Goal: Task Accomplishment & Management: Use online tool/utility

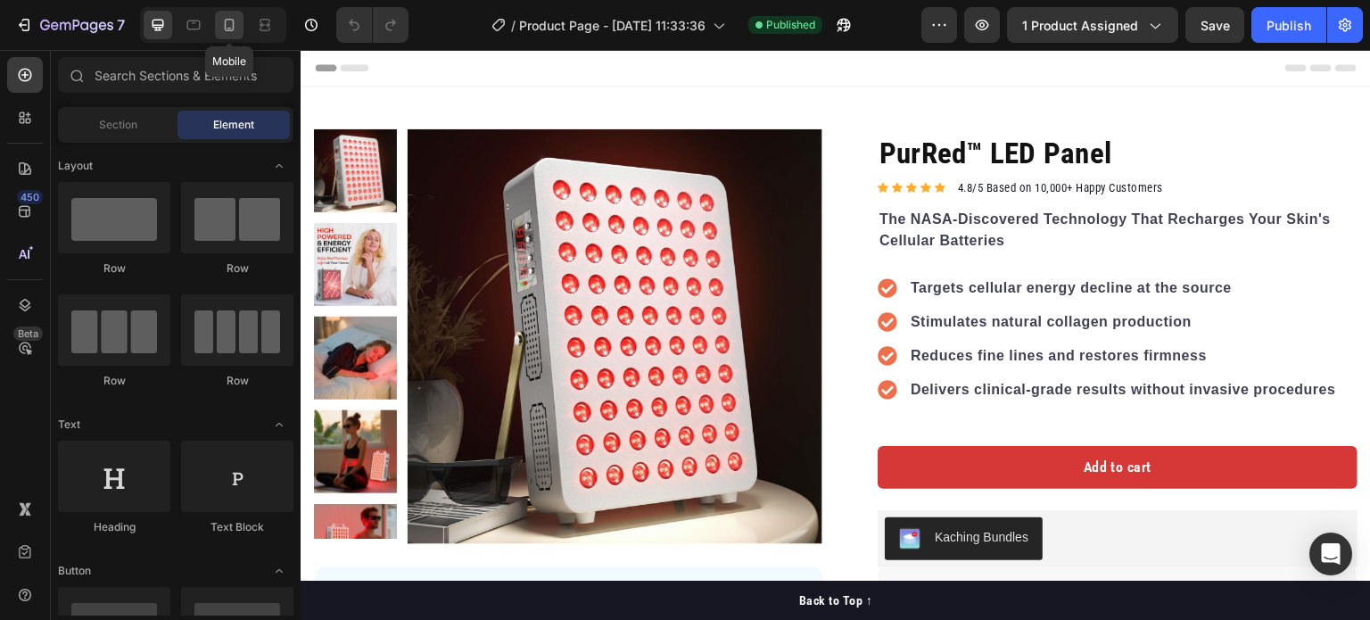
click at [236, 19] on icon at bounding box center [229, 25] width 18 height 18
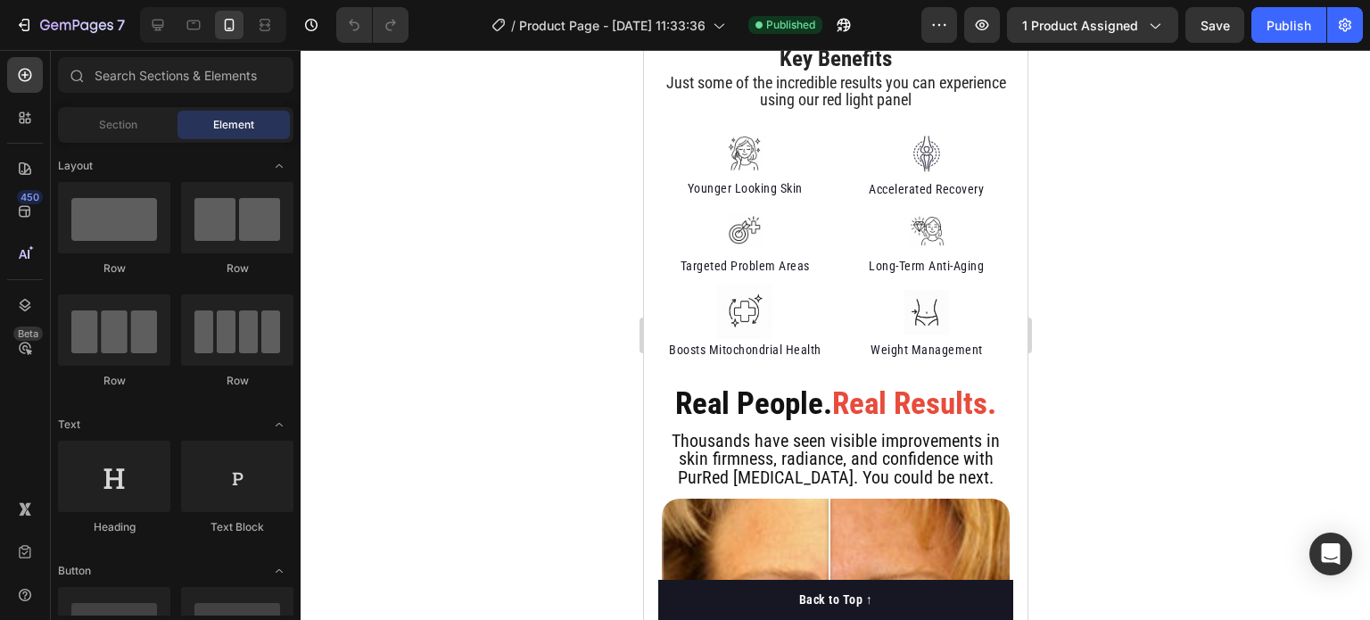
scroll to position [1288, 0]
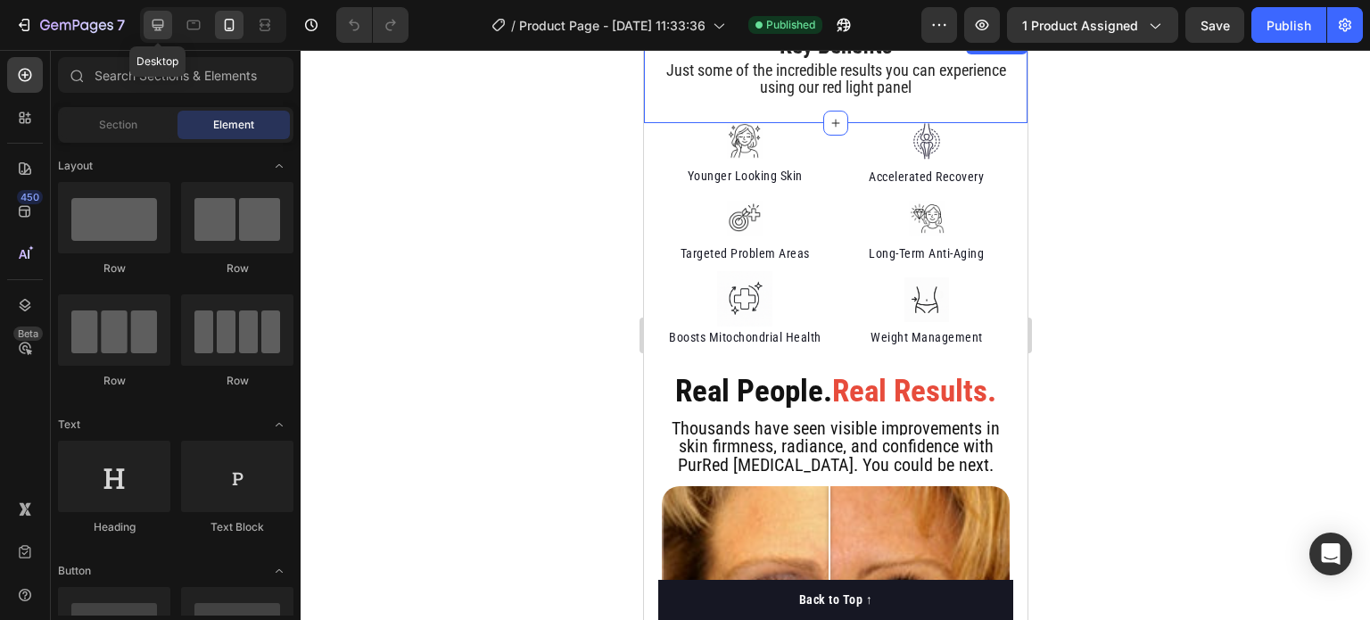
click at [161, 22] on icon at bounding box center [158, 25] width 18 height 18
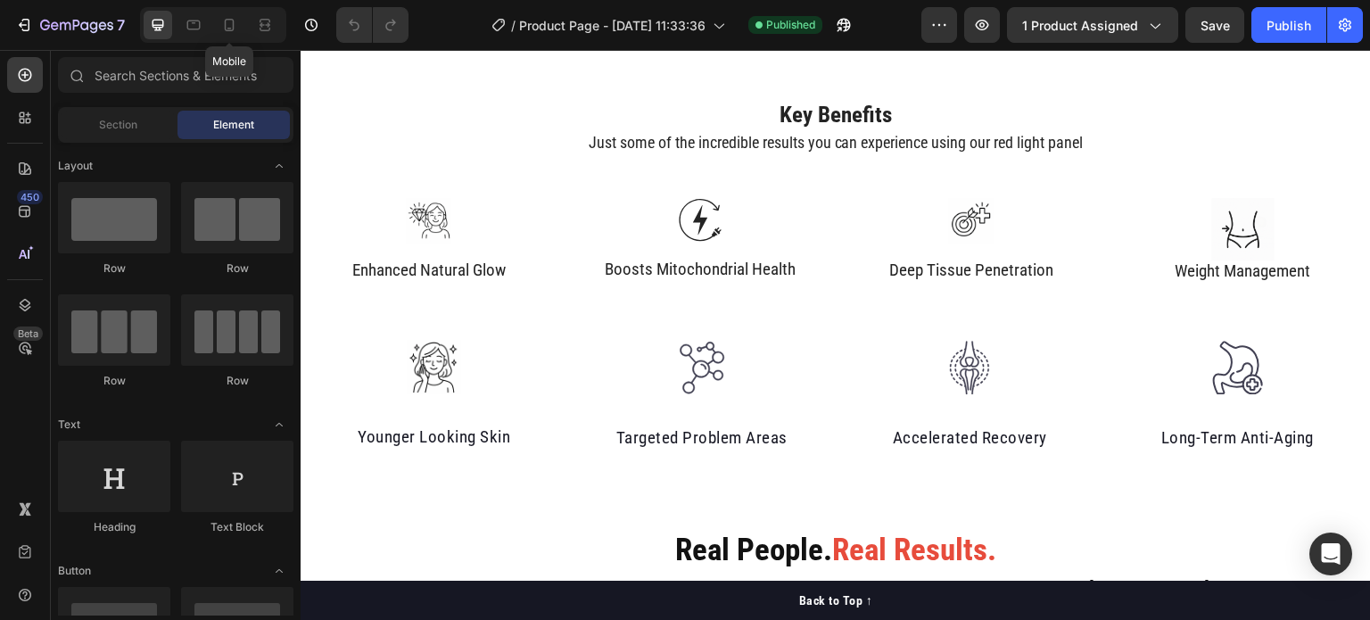
click at [211, 27] on div "Mobile" at bounding box center [213, 25] width 146 height 36
click at [229, 27] on icon at bounding box center [229, 25] width 18 height 18
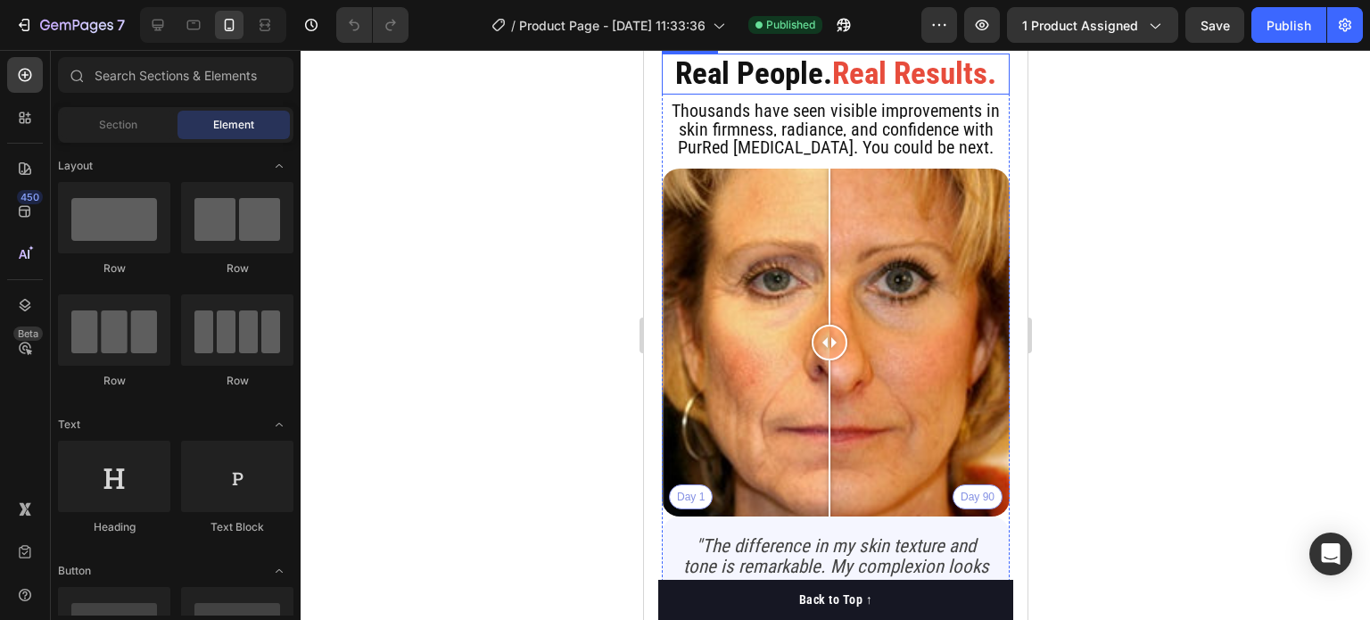
scroll to position [1609, 0]
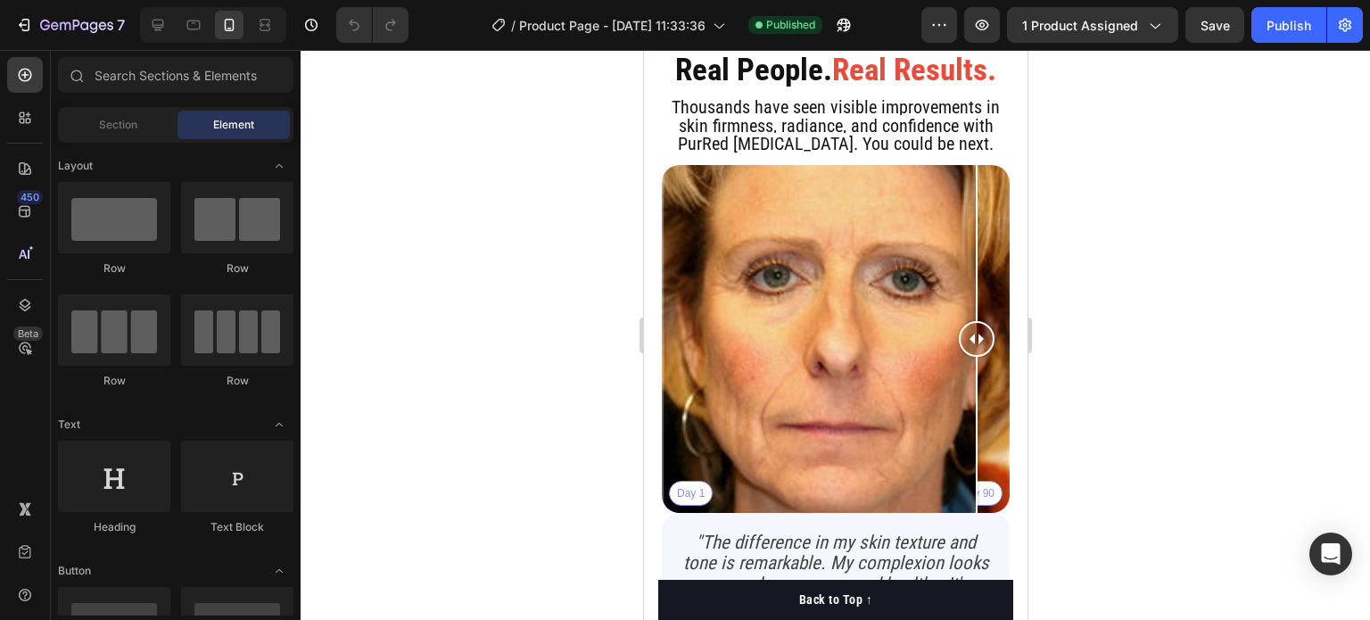
drag, startPoint x: 827, startPoint y: 342, endPoint x: 828, endPoint y: 265, distance: 76.7
click at [958, 265] on div at bounding box center [976, 339] width 36 height 348
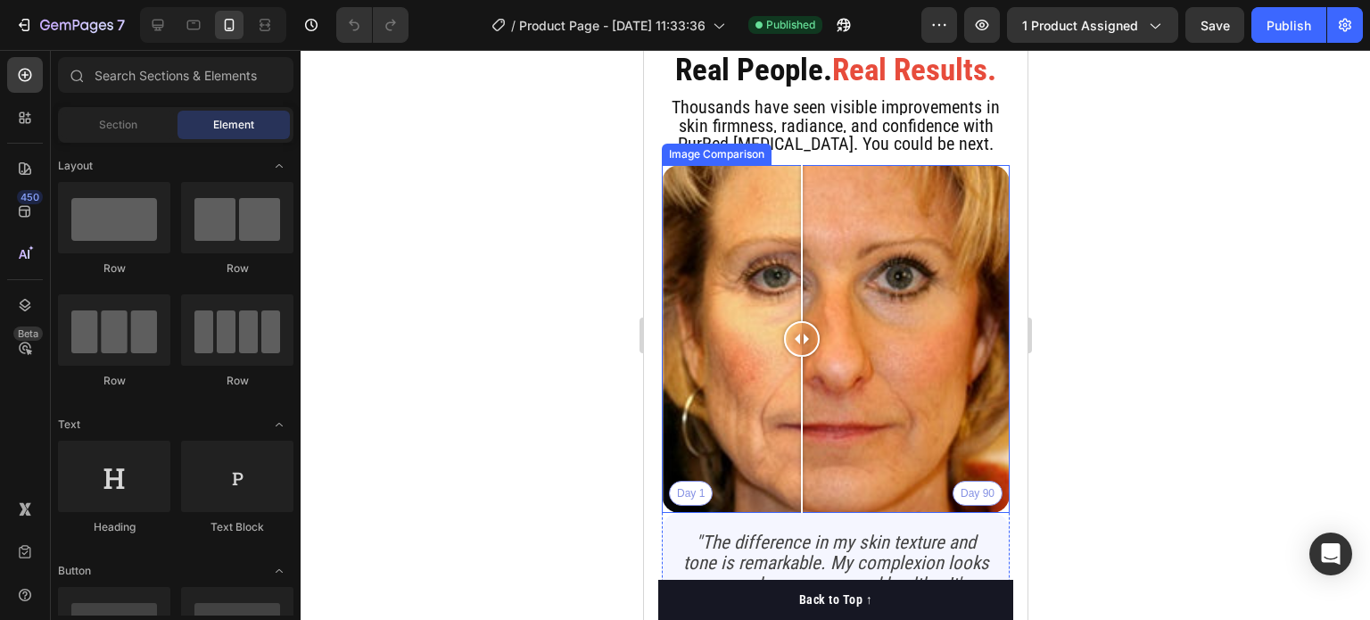
click at [801, 272] on div "Day 1 Day 90" at bounding box center [835, 339] width 348 height 348
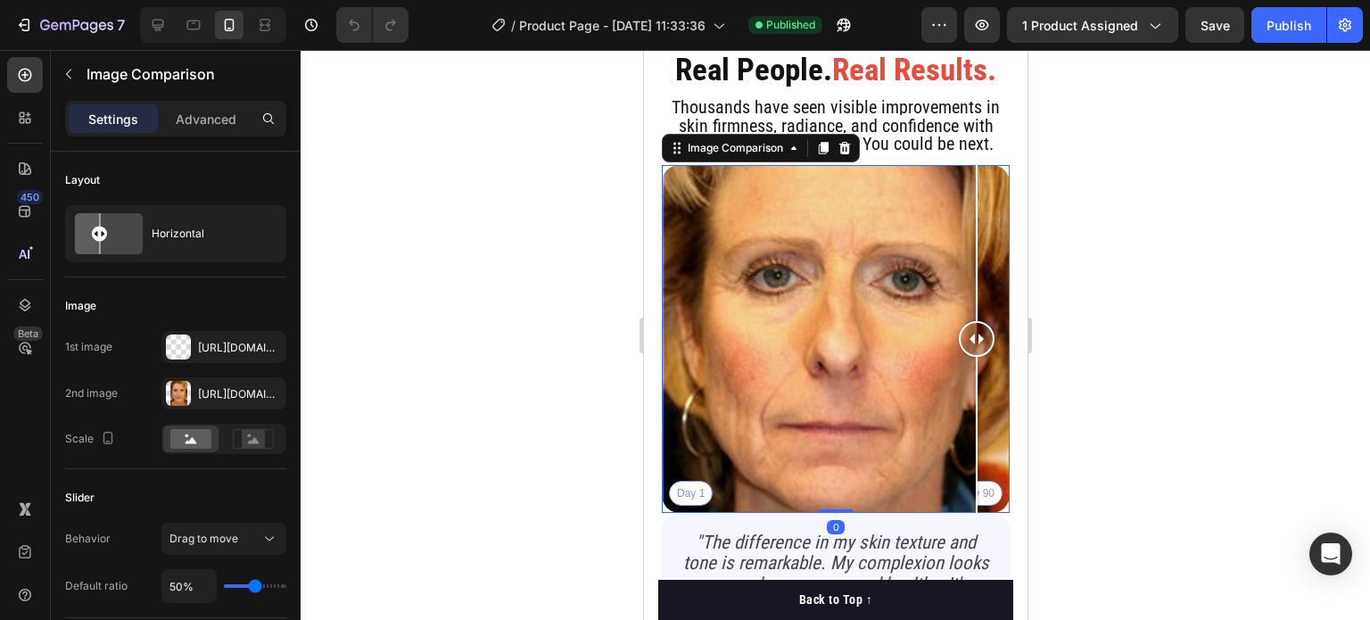
drag, startPoint x: 801, startPoint y: 272, endPoint x: 984, endPoint y: 299, distance: 184.8
click at [984, 299] on div at bounding box center [976, 339] width 36 height 348
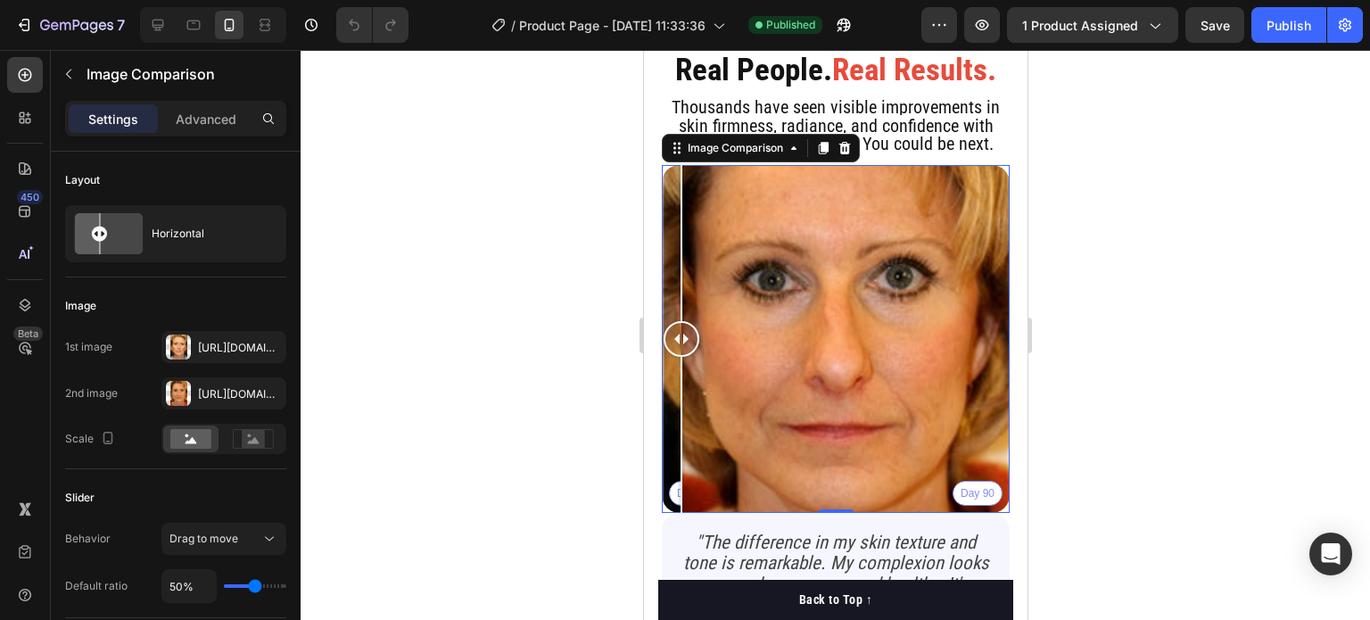
drag, startPoint x: 917, startPoint y: 301, endPoint x: 625, endPoint y: 324, distance: 292.6
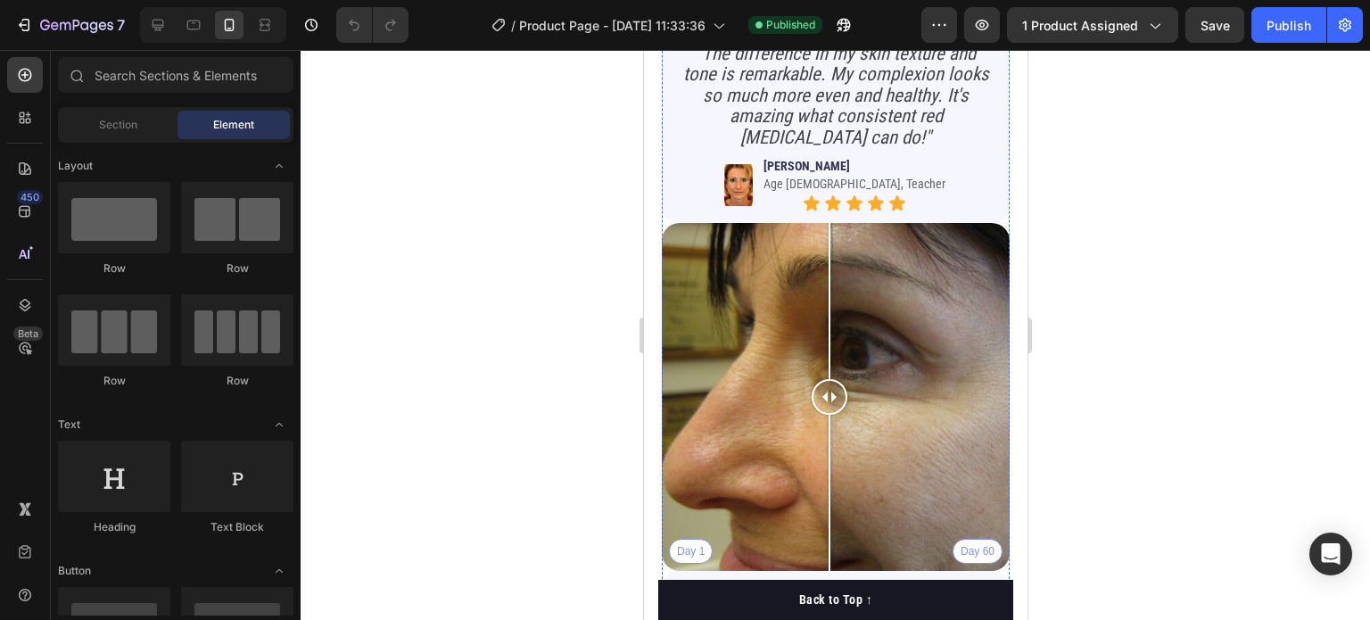
scroll to position [2019, 0]
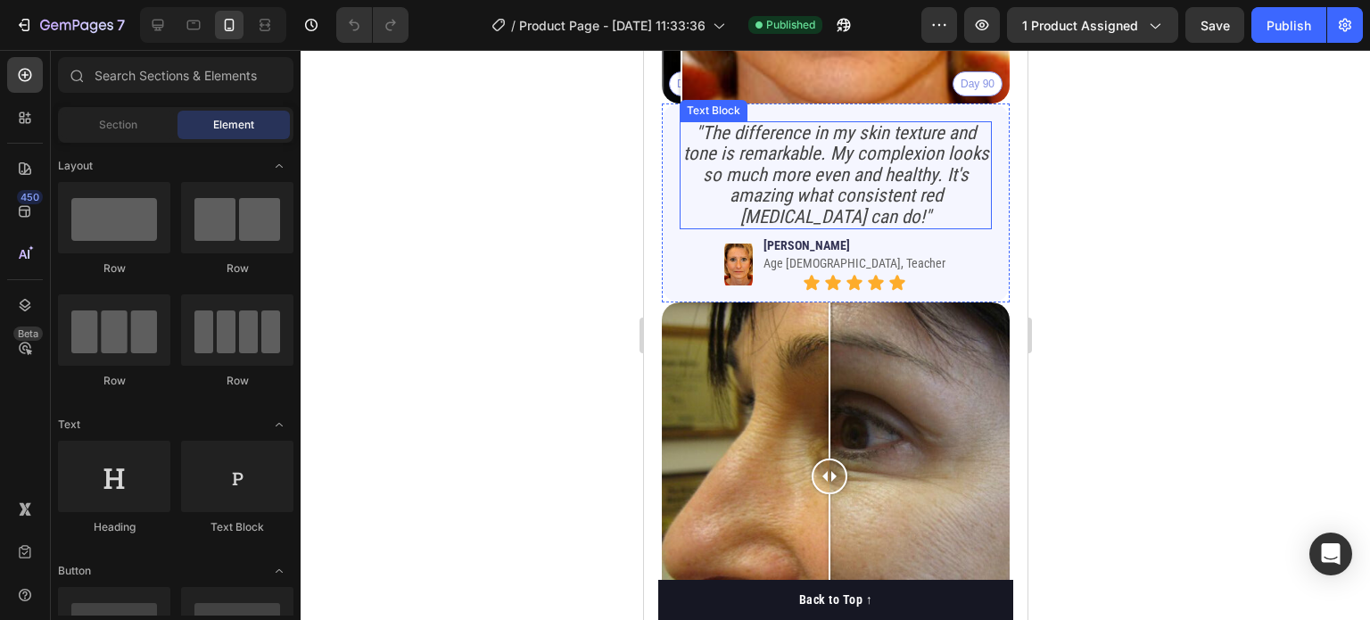
click at [822, 130] on icon ""The difference in my skin texture and tone is remarkable. My complexion looks …" at bounding box center [835, 174] width 306 height 105
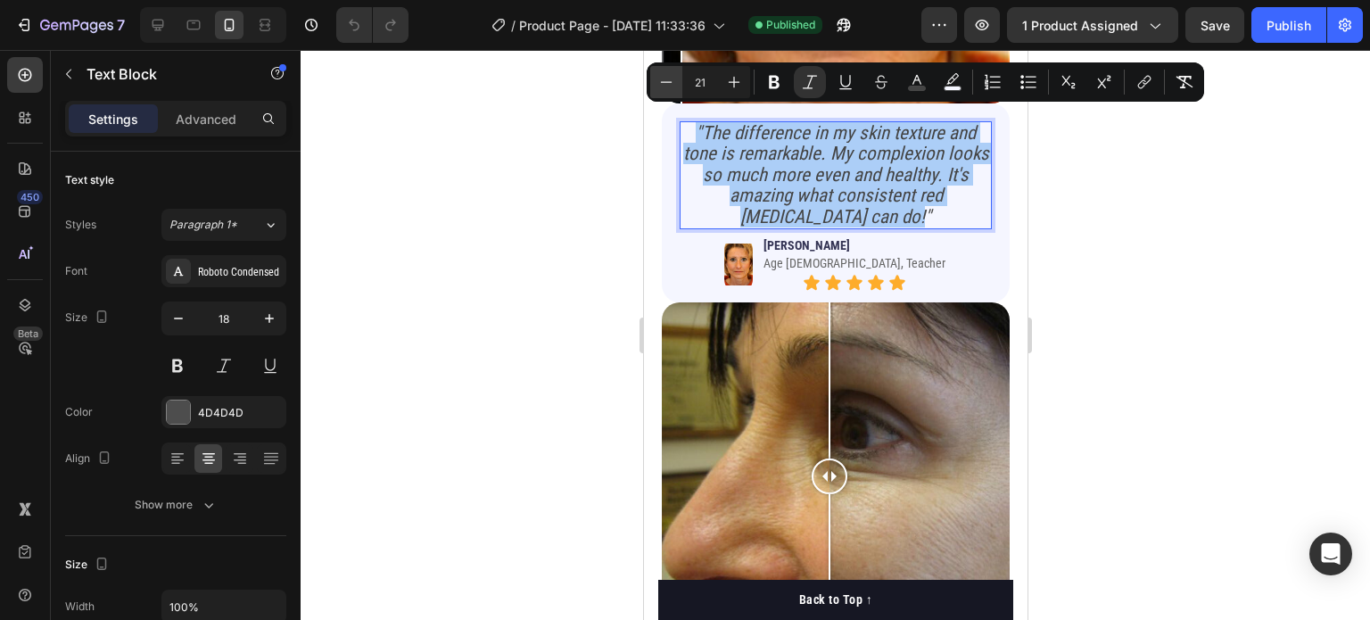
click at [668, 77] on icon "Editor contextual toolbar" at bounding box center [666, 82] width 18 height 18
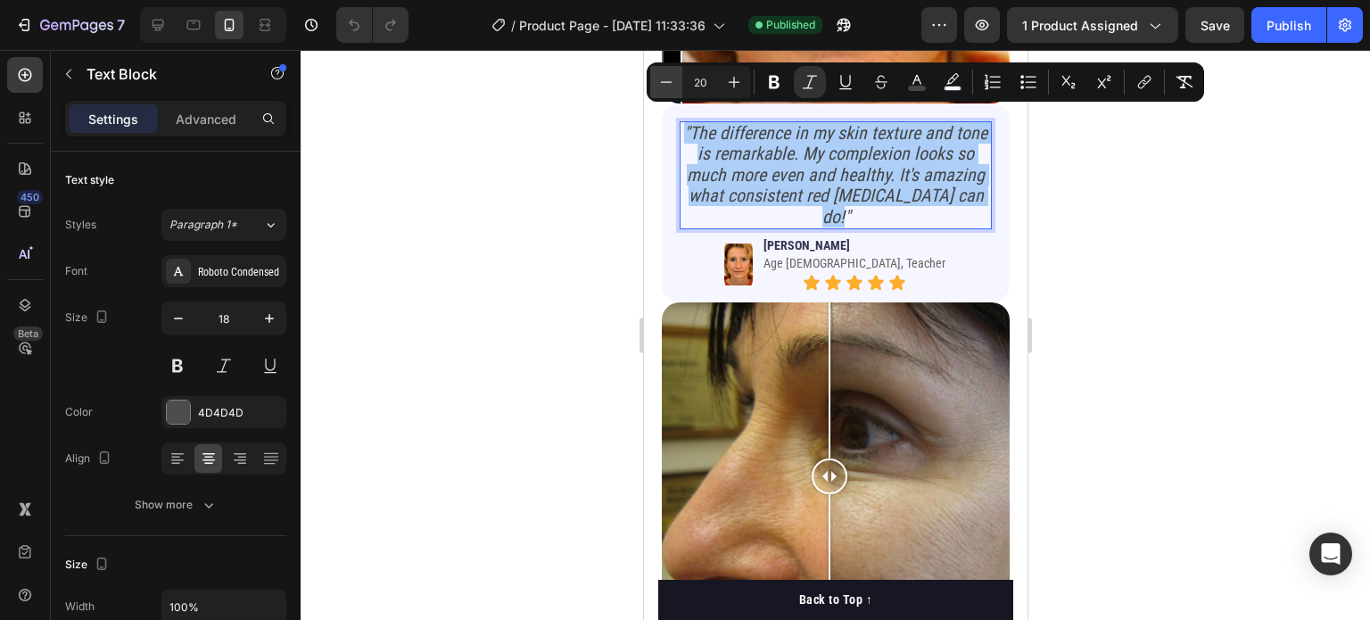
click at [668, 77] on icon "Editor contextual toolbar" at bounding box center [666, 82] width 18 height 18
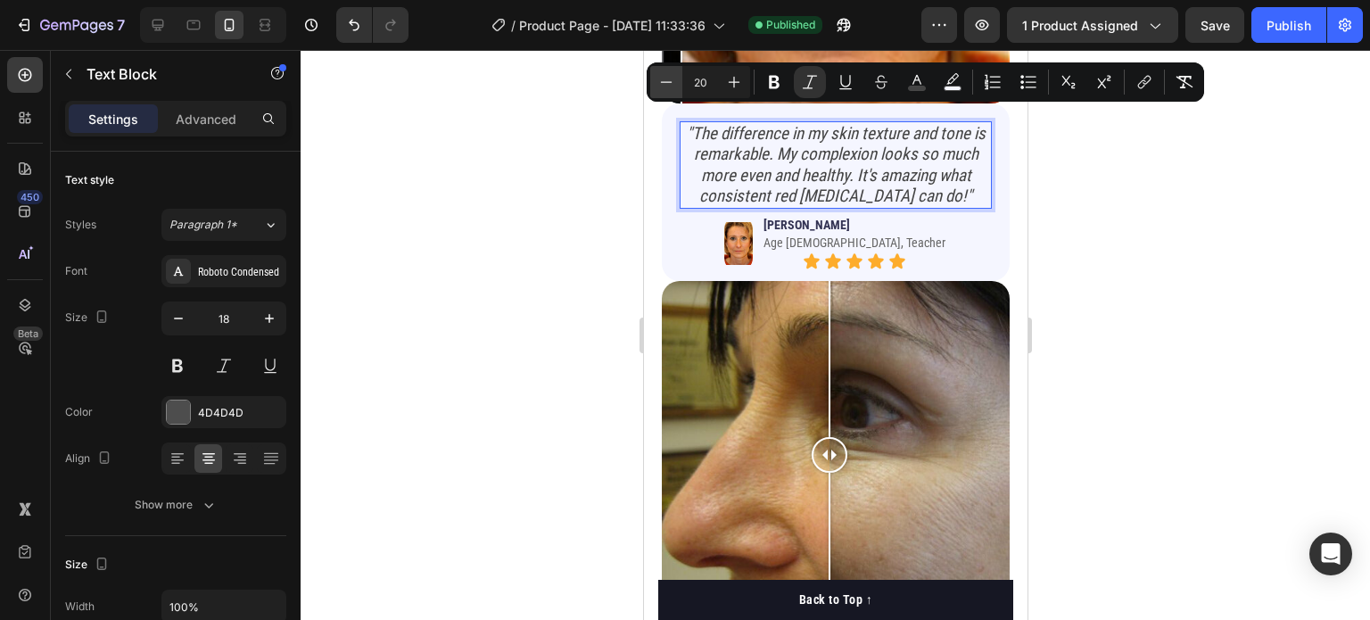
type input "19"
click at [564, 153] on div at bounding box center [836, 335] width 1070 height 570
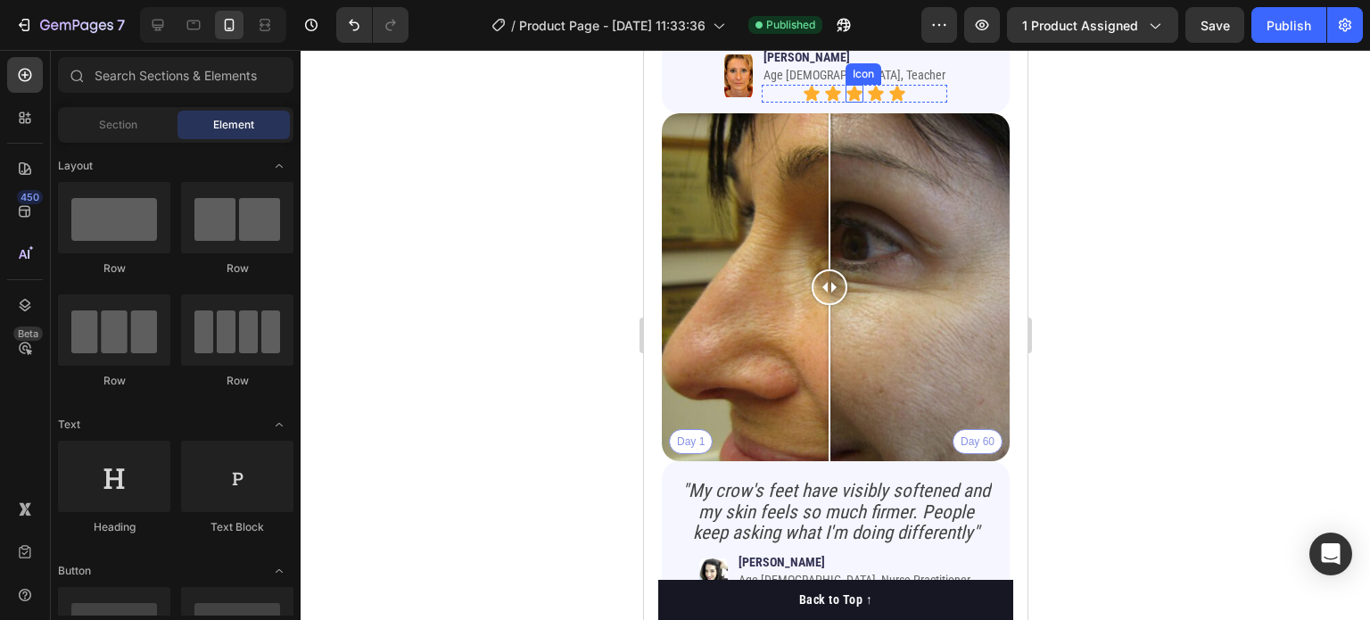
scroll to position [2304, 0]
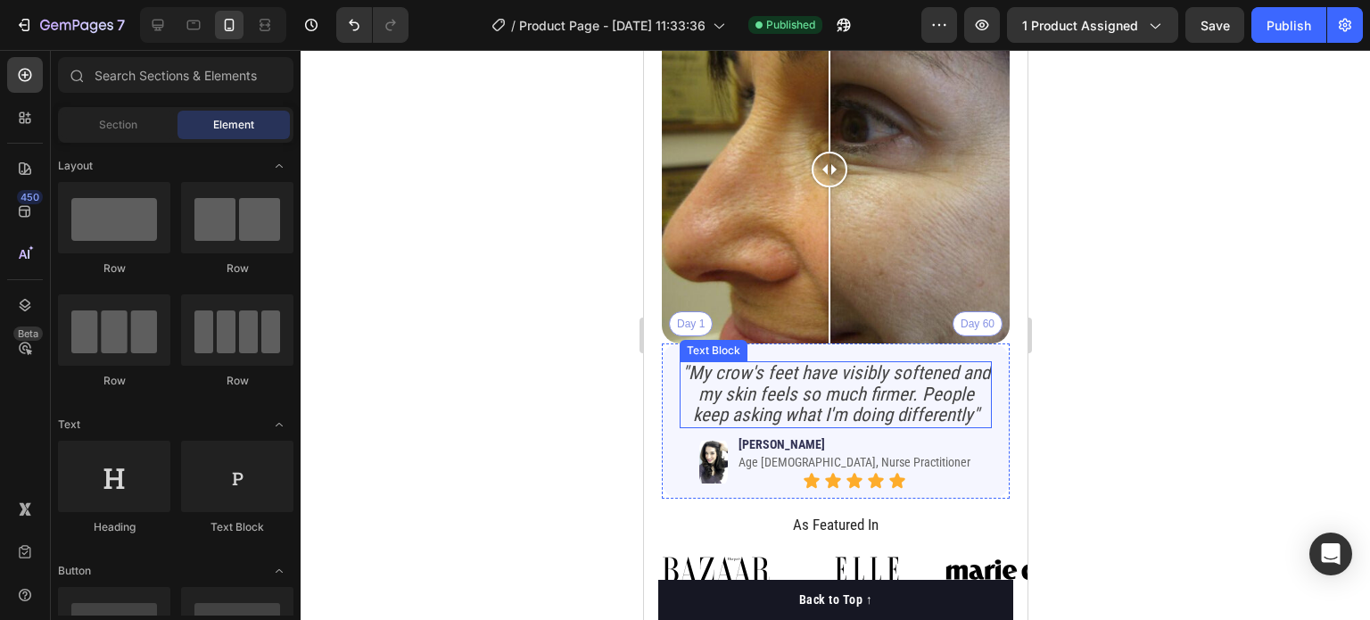
click at [833, 372] on icon ""My crow's feet have visibly softened and my skin feels so much firmer. People …" at bounding box center [836, 393] width 308 height 63
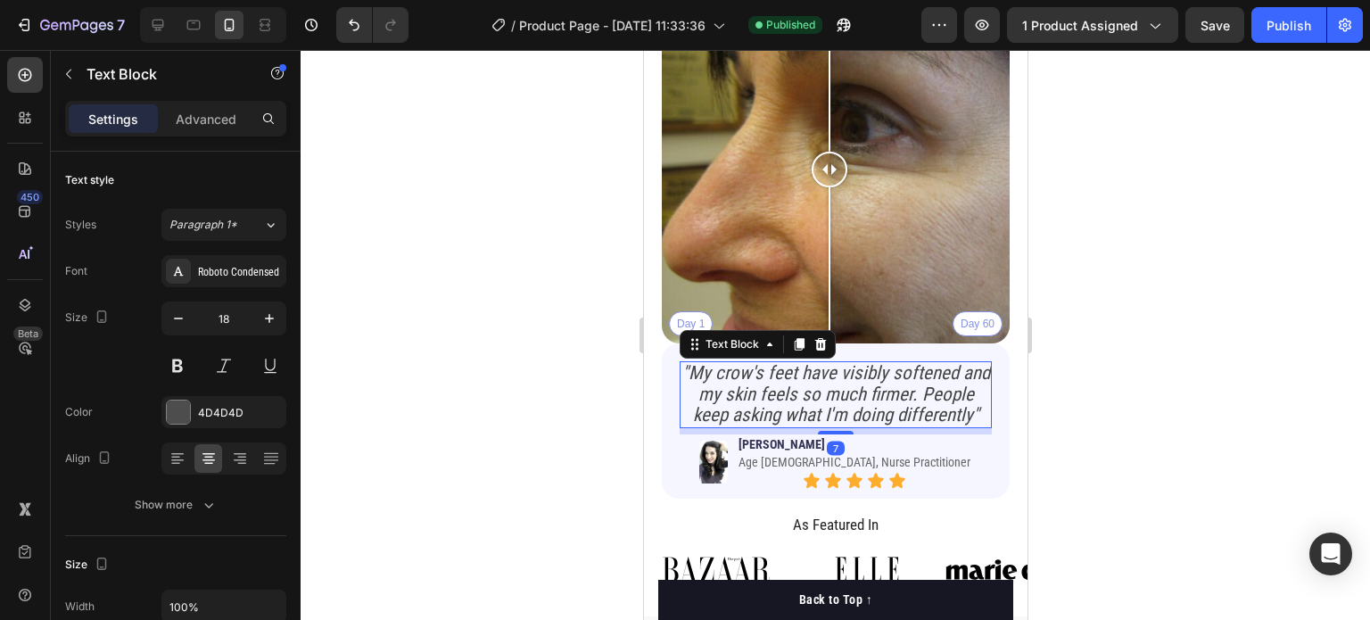
click at [767, 365] on icon ""My crow's feet have visibly softened and my skin feels so much firmer. People …" at bounding box center [836, 393] width 308 height 63
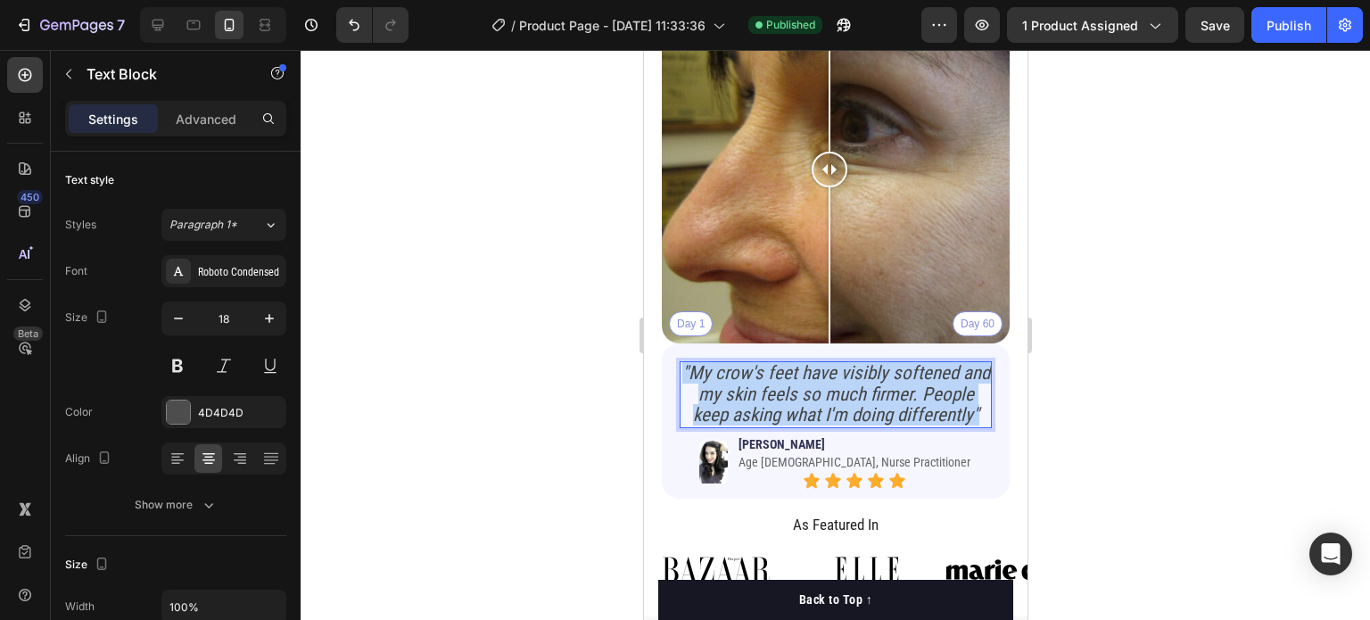
click at [767, 365] on icon ""My crow's feet have visibly softened and my skin feels so much firmer. People …" at bounding box center [836, 393] width 308 height 63
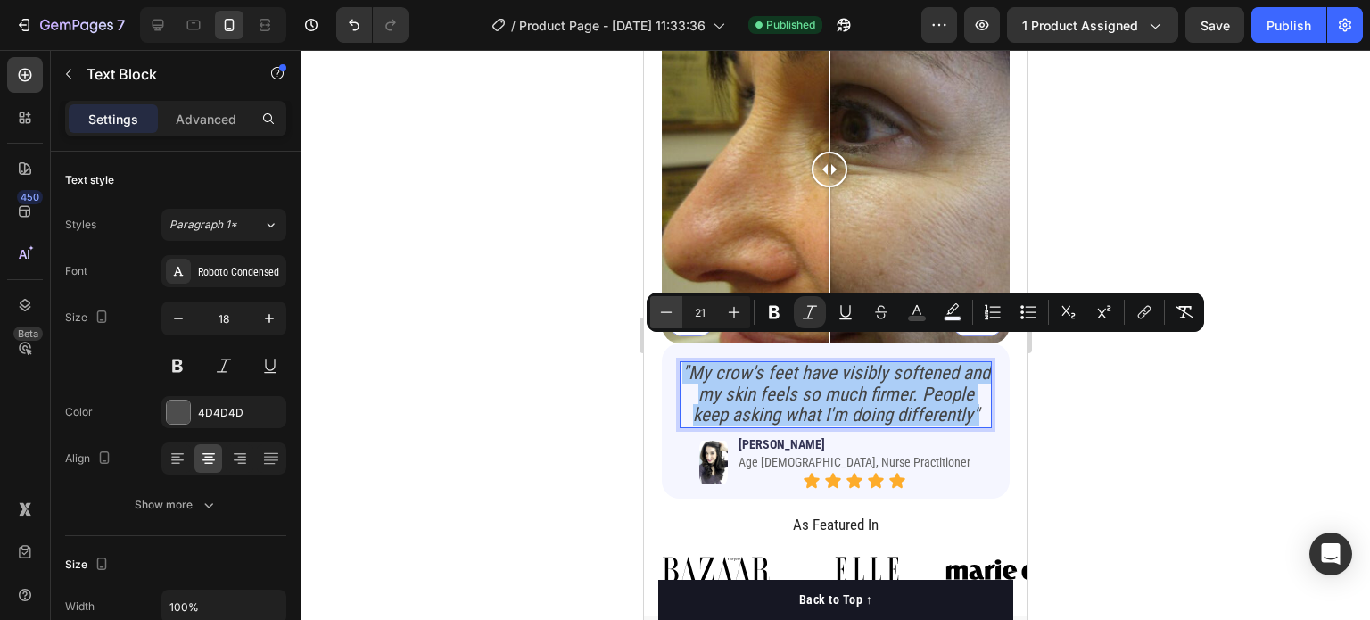
click at [667, 317] on icon "Editor contextual toolbar" at bounding box center [666, 312] width 18 height 18
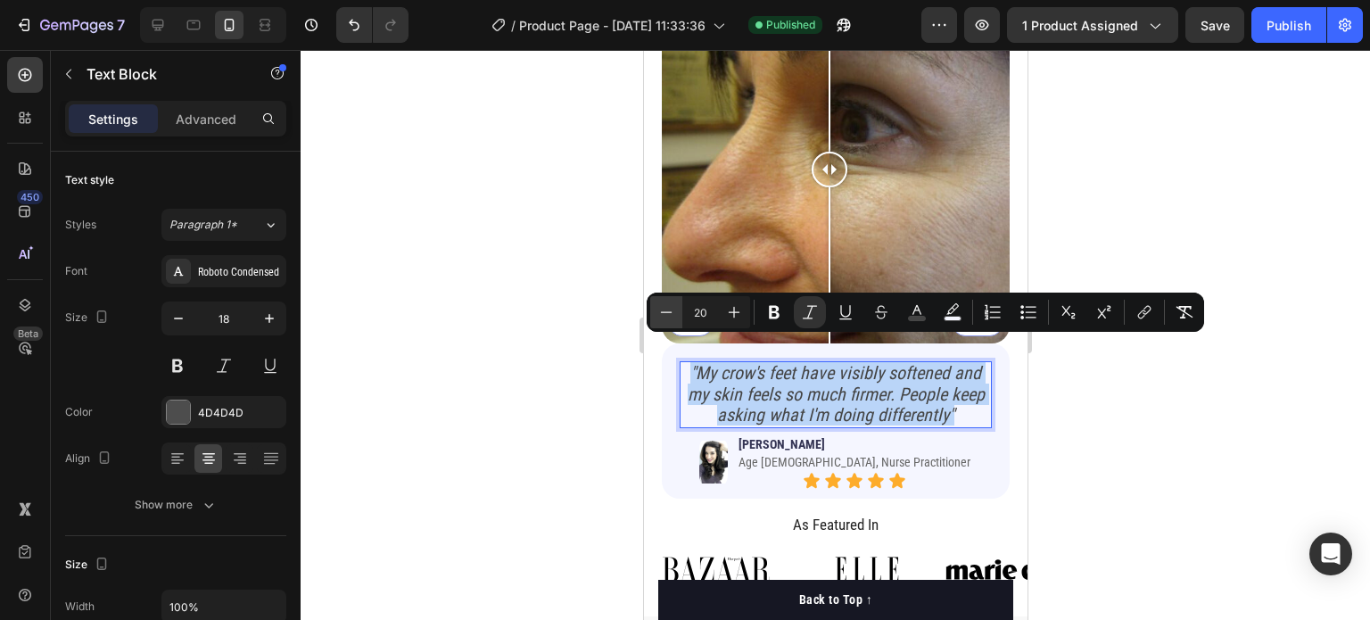
type input "19"
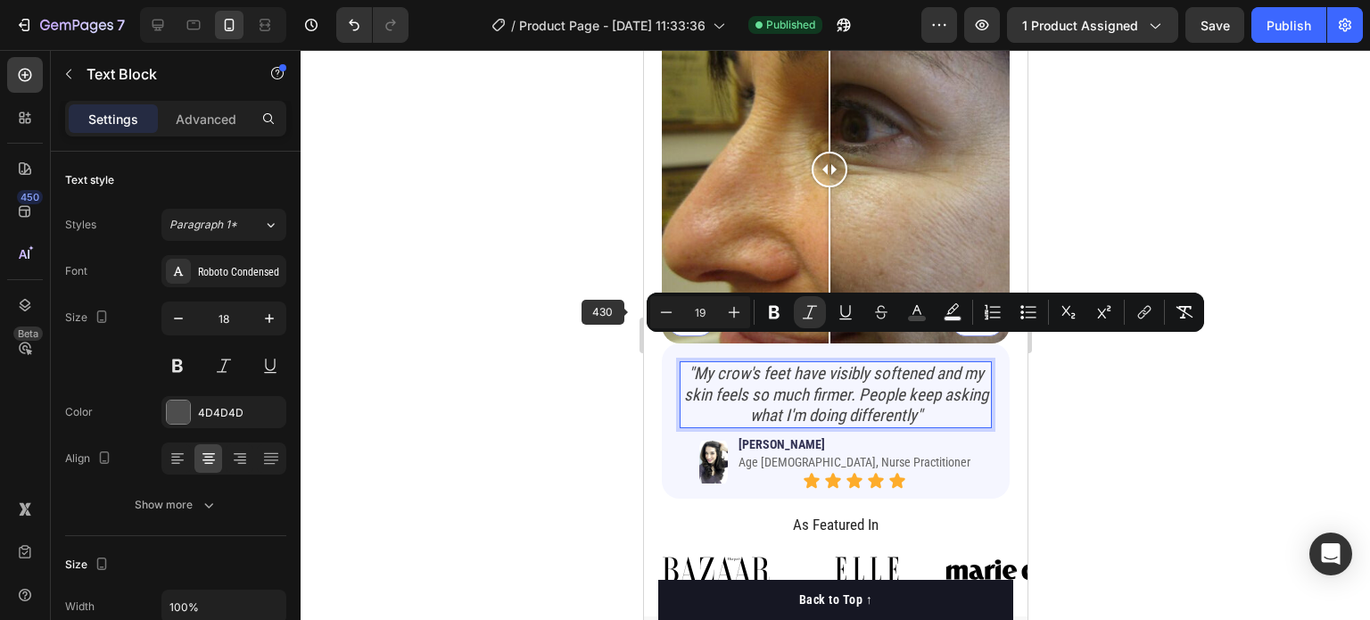
click at [605, 307] on div at bounding box center [836, 335] width 1070 height 570
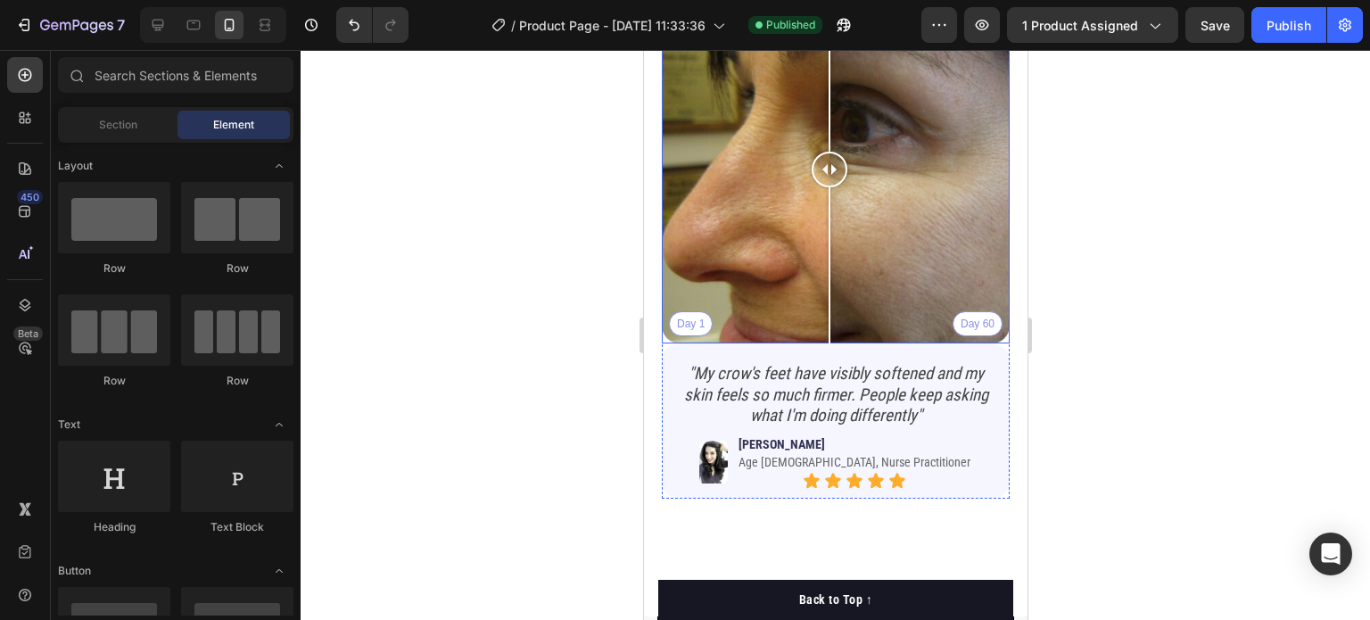
scroll to position [1863, 0]
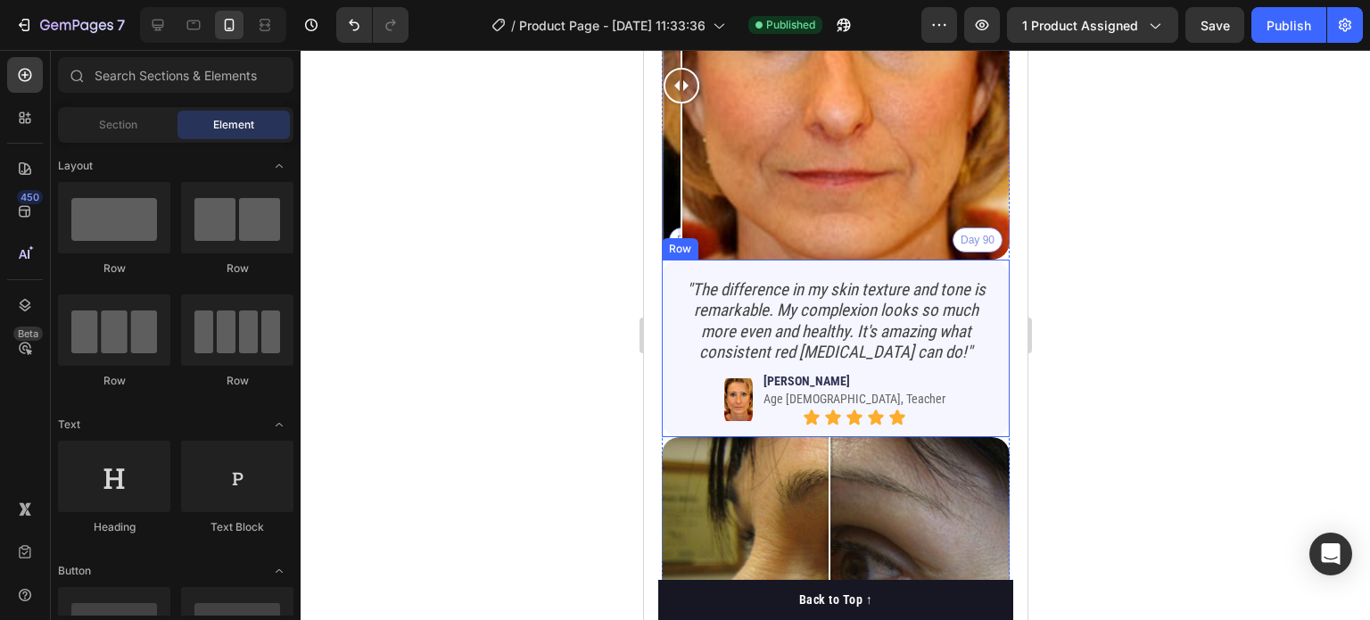
click at [767, 279] on icon ""The difference in my skin texture and tone is remarkable. My complexion looks …" at bounding box center [835, 320] width 299 height 83
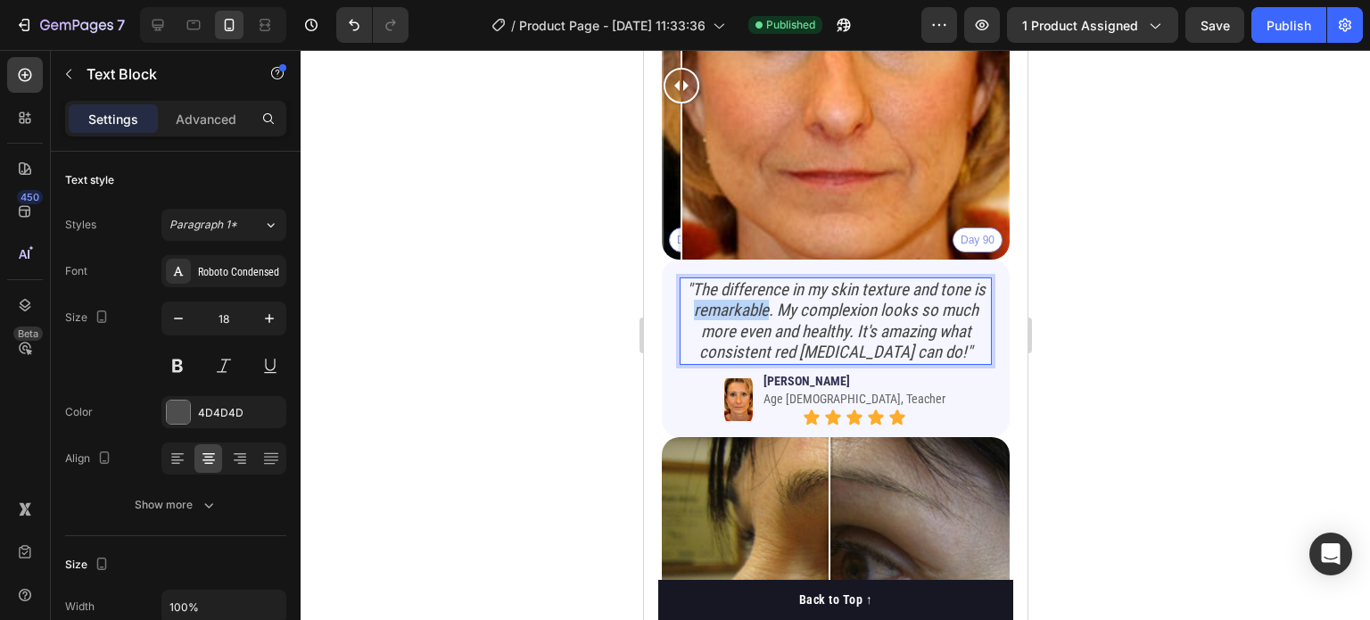
click at [771, 290] on icon ""The difference in my skin texture and tone is remarkable. My complexion looks …" at bounding box center [835, 320] width 299 height 83
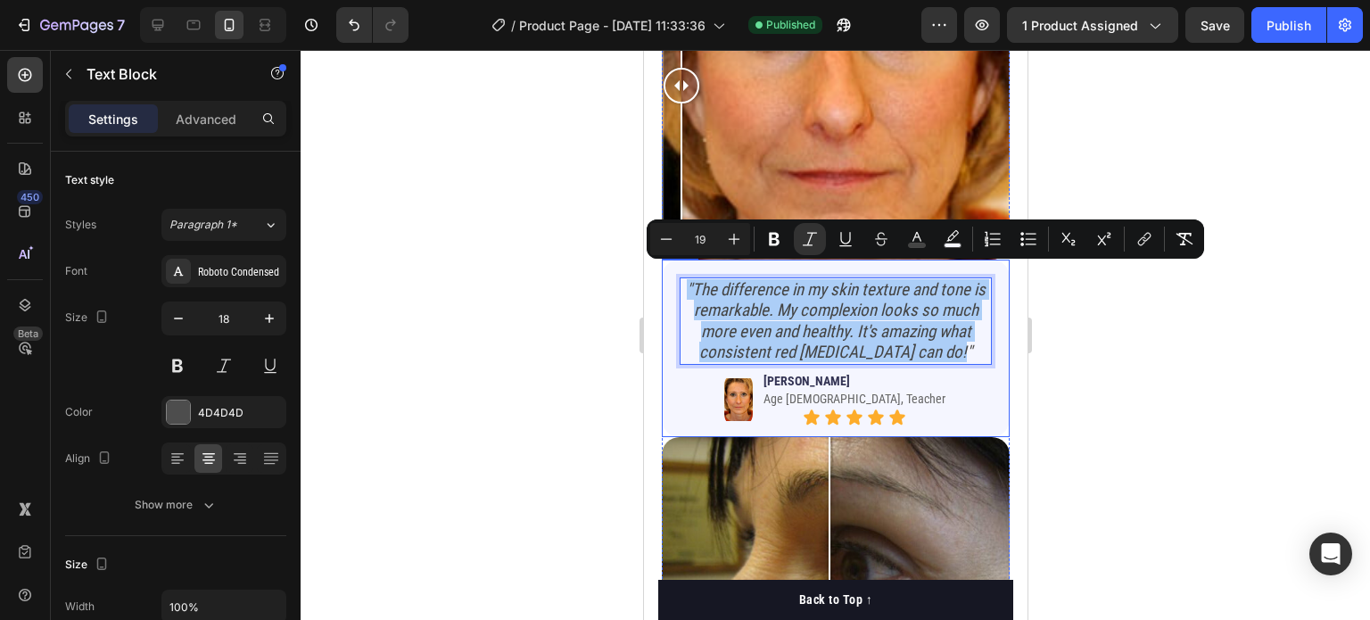
click at [590, 263] on div at bounding box center [836, 335] width 1070 height 570
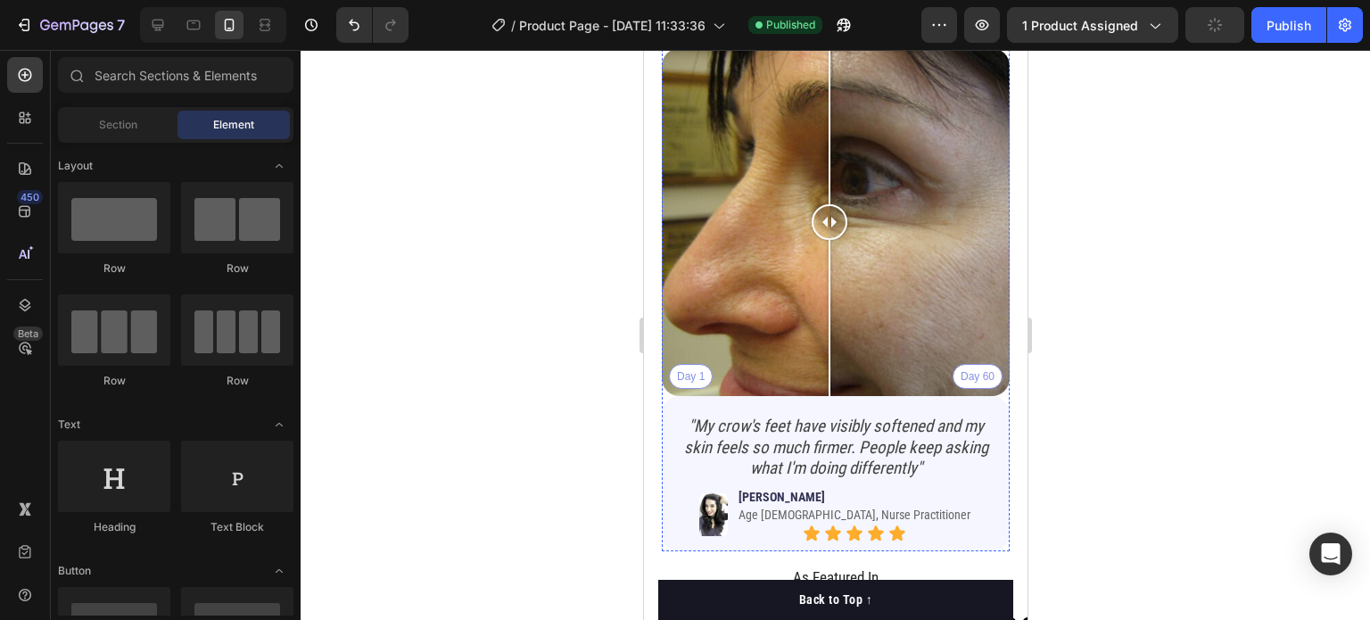
scroll to position [2409, 0]
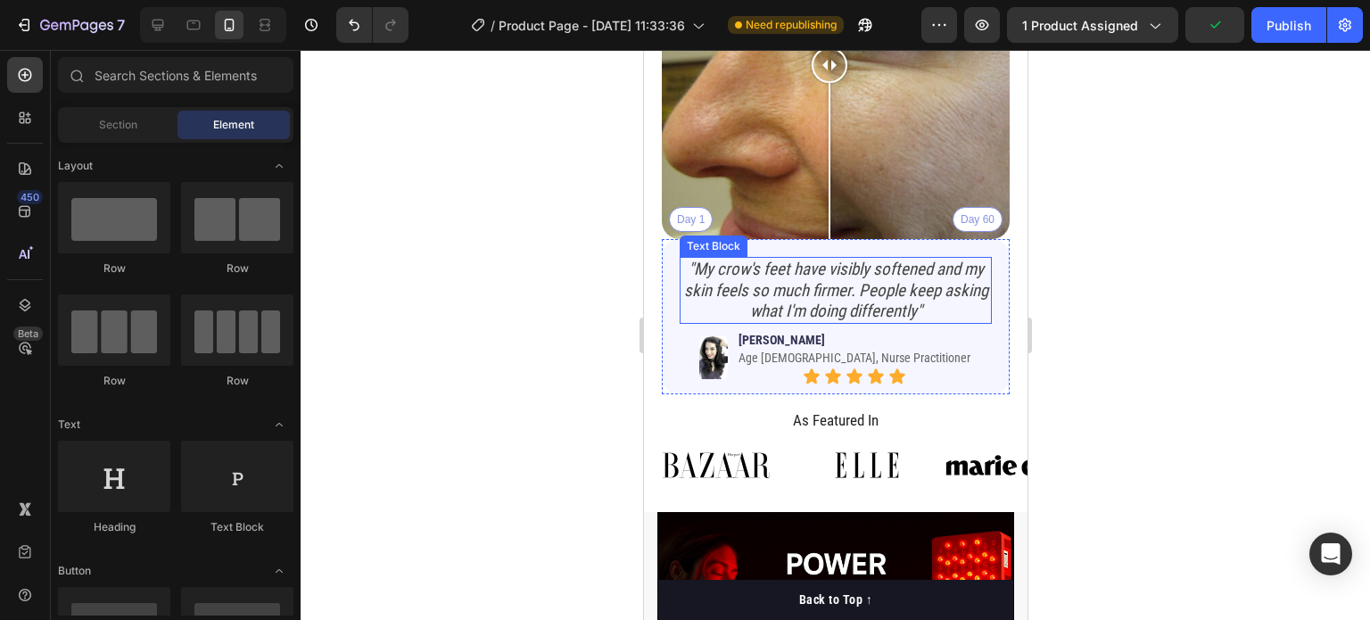
click at [772, 261] on icon ""My crow's feet have visibly softened and my skin feels so much firmer. People …" at bounding box center [835, 290] width 304 height 62
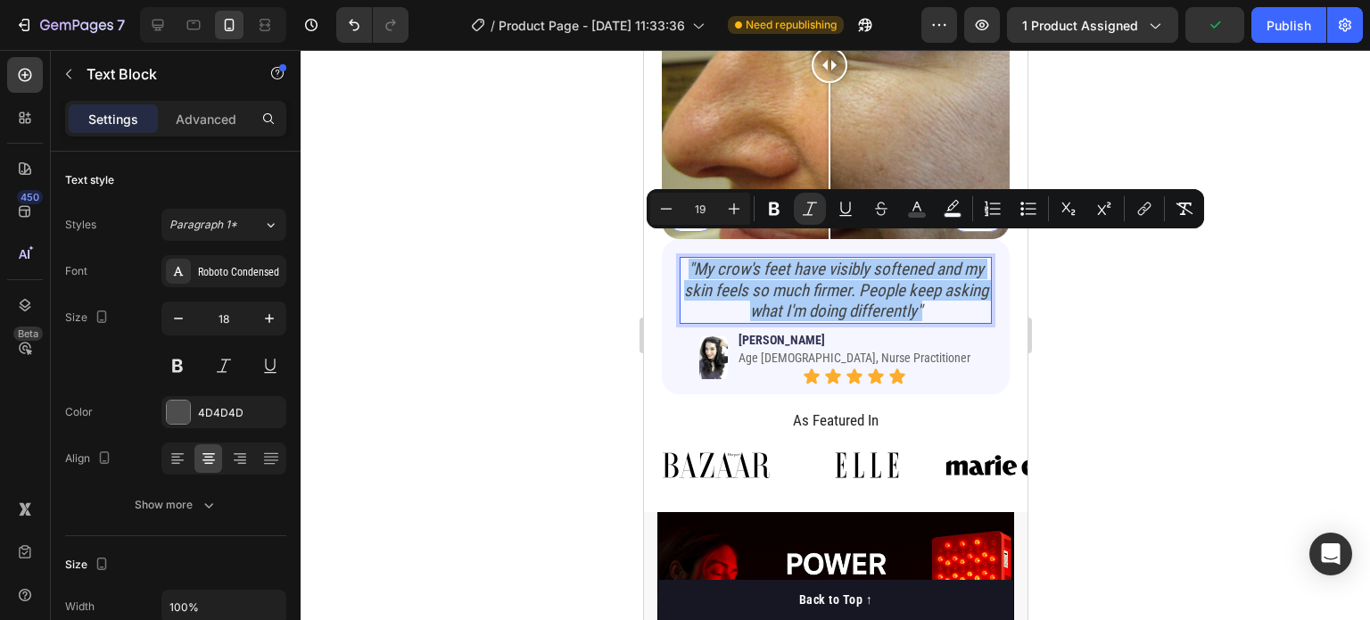
click at [547, 277] on div at bounding box center [836, 335] width 1070 height 570
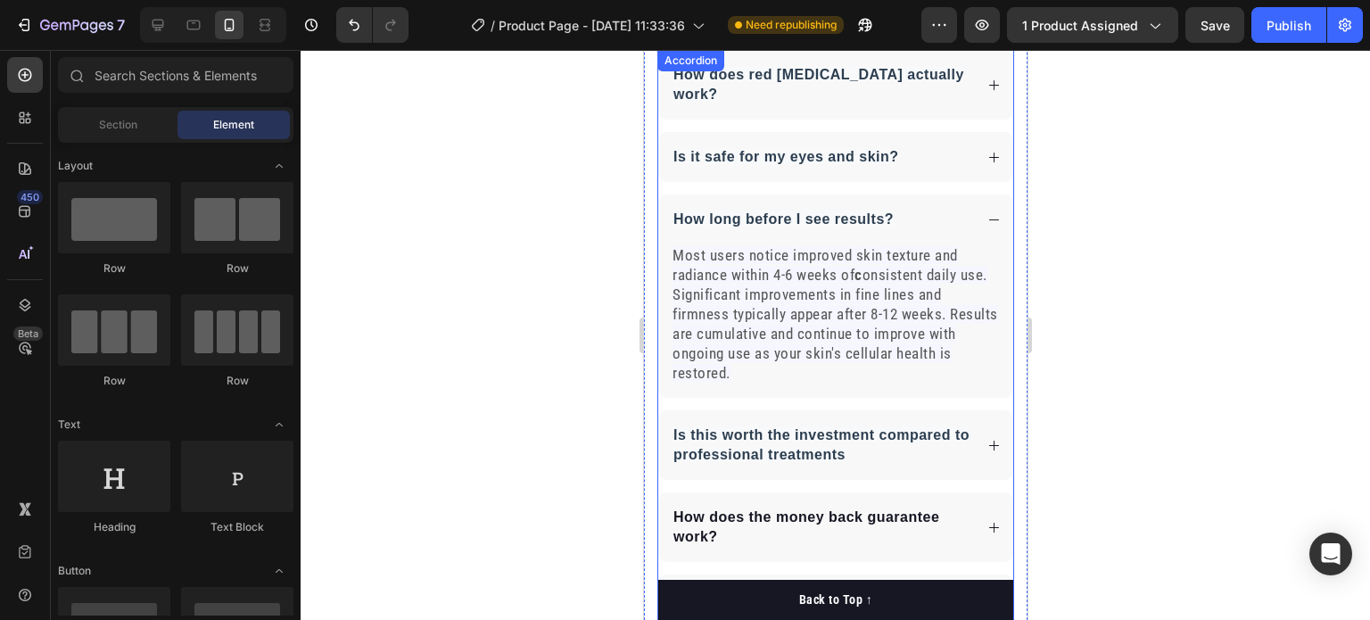
scroll to position [5167, 0]
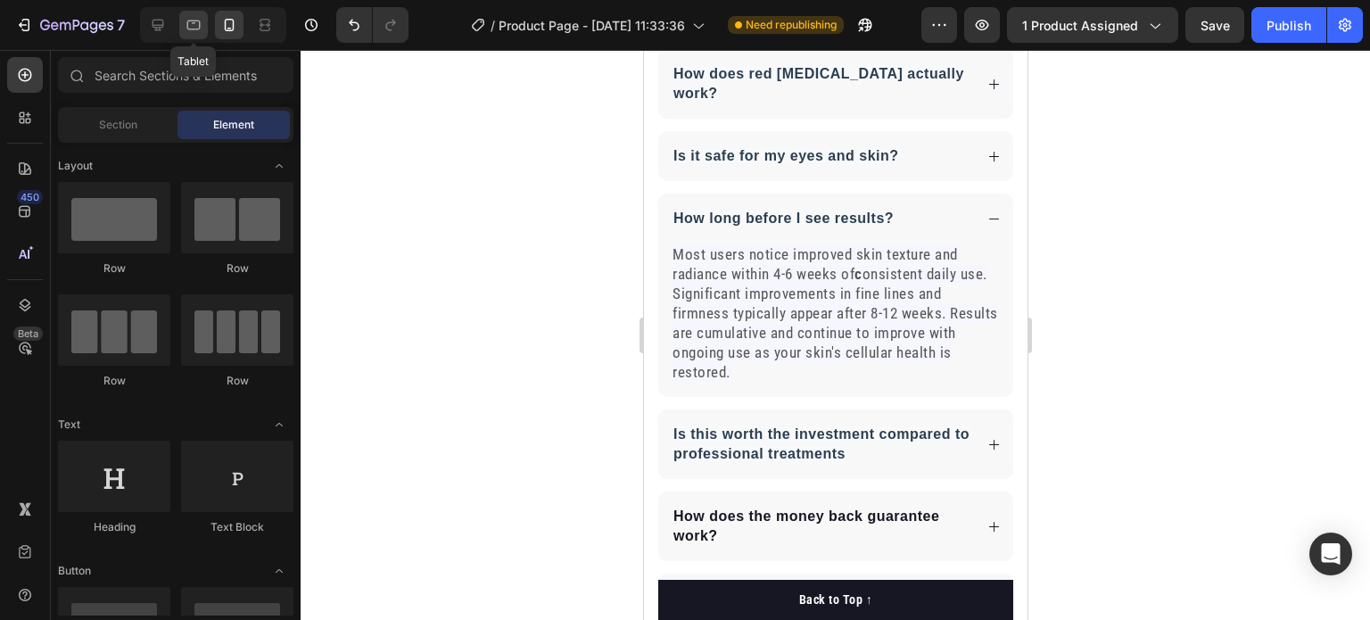
click at [191, 31] on icon at bounding box center [194, 25] width 18 height 18
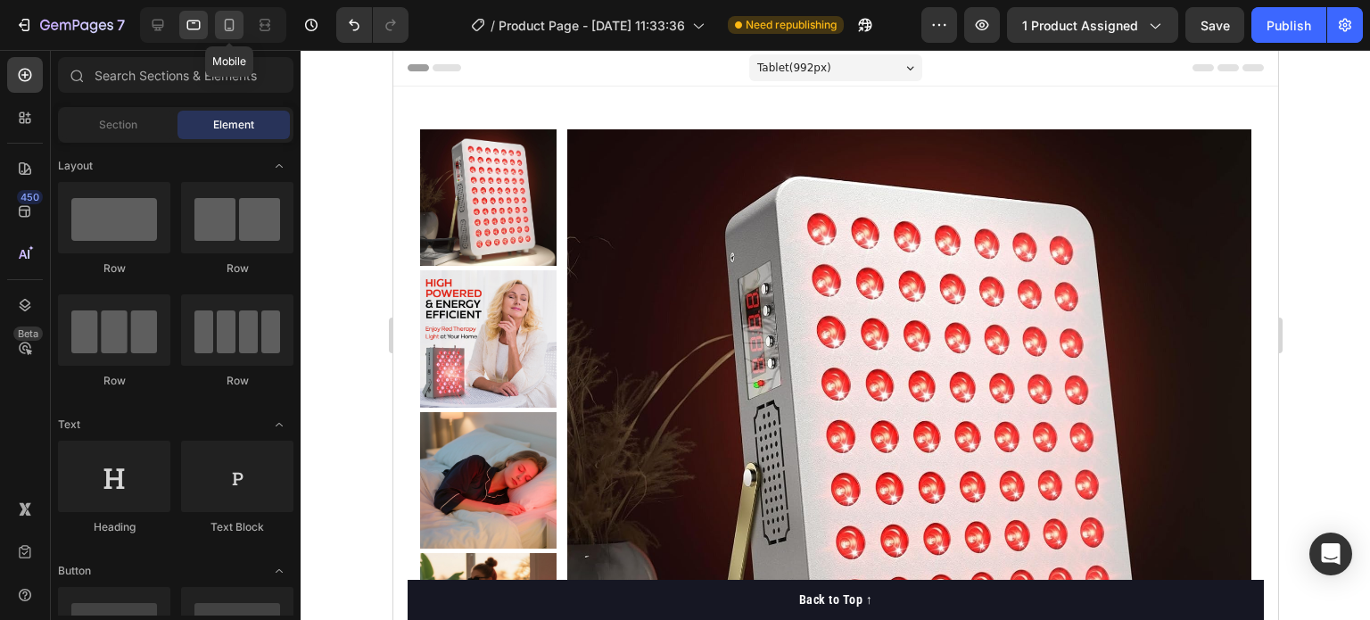
click at [223, 28] on icon at bounding box center [229, 25] width 18 height 18
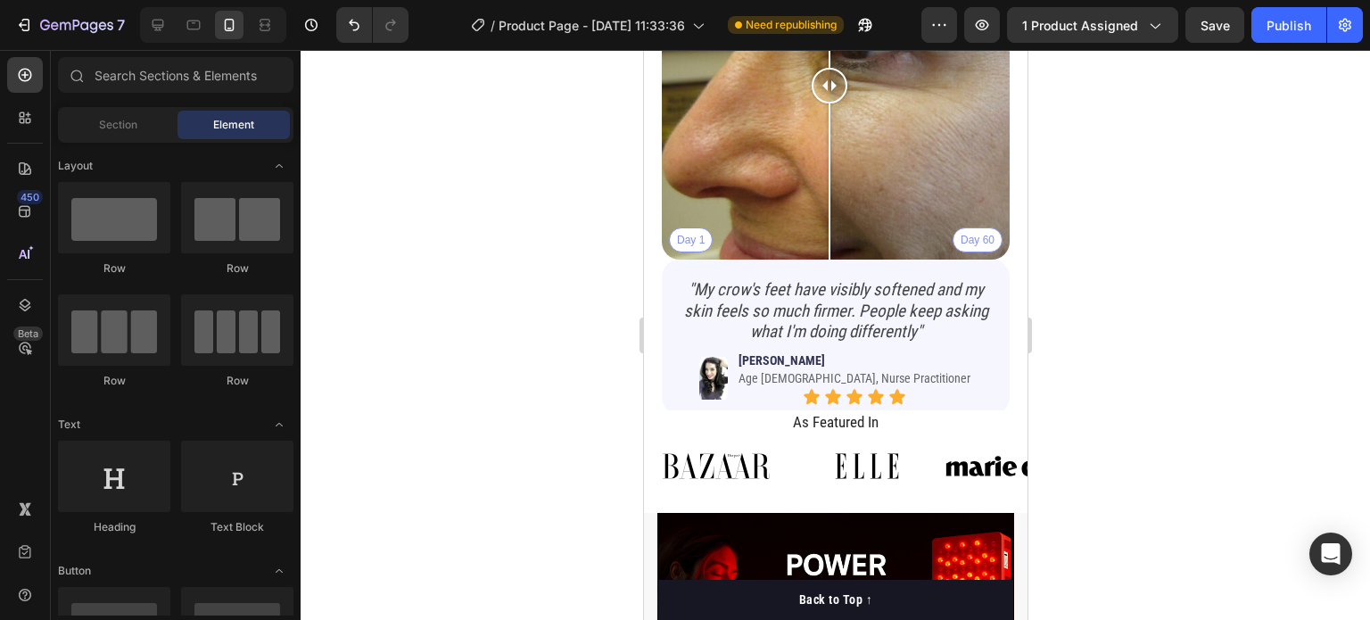
scroll to position [2384, 0]
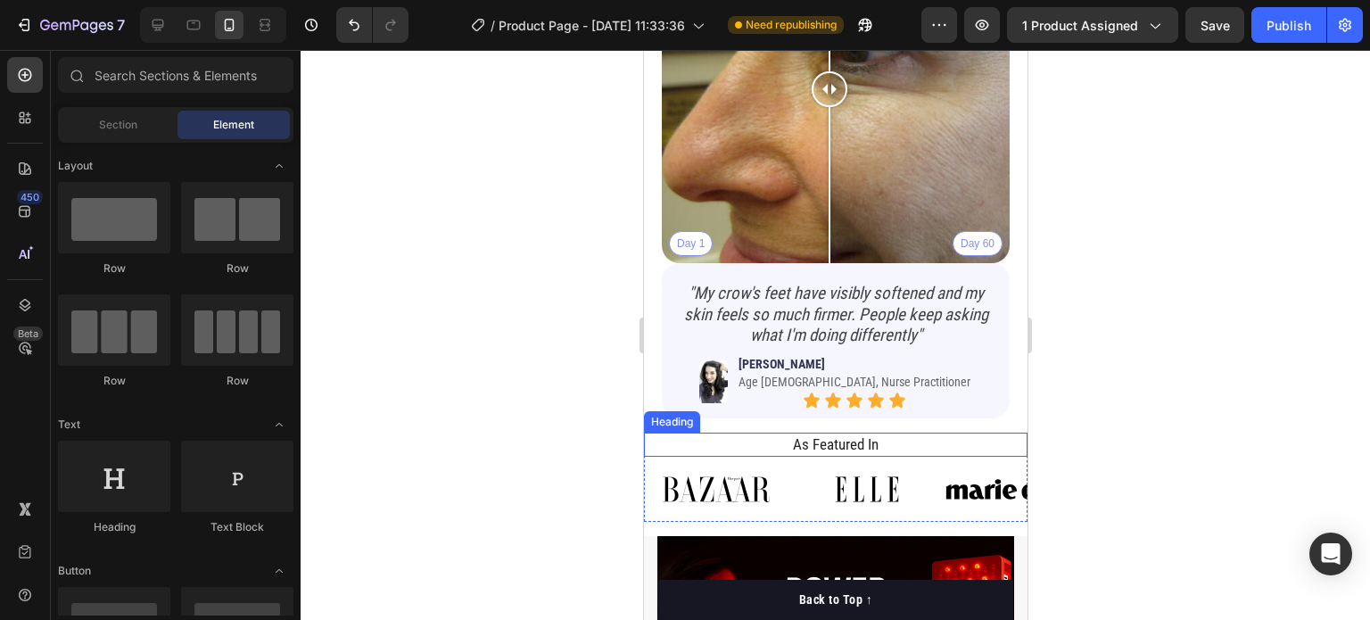
click at [928, 433] on h2 "As Featured In" at bounding box center [835, 444] width 357 height 23
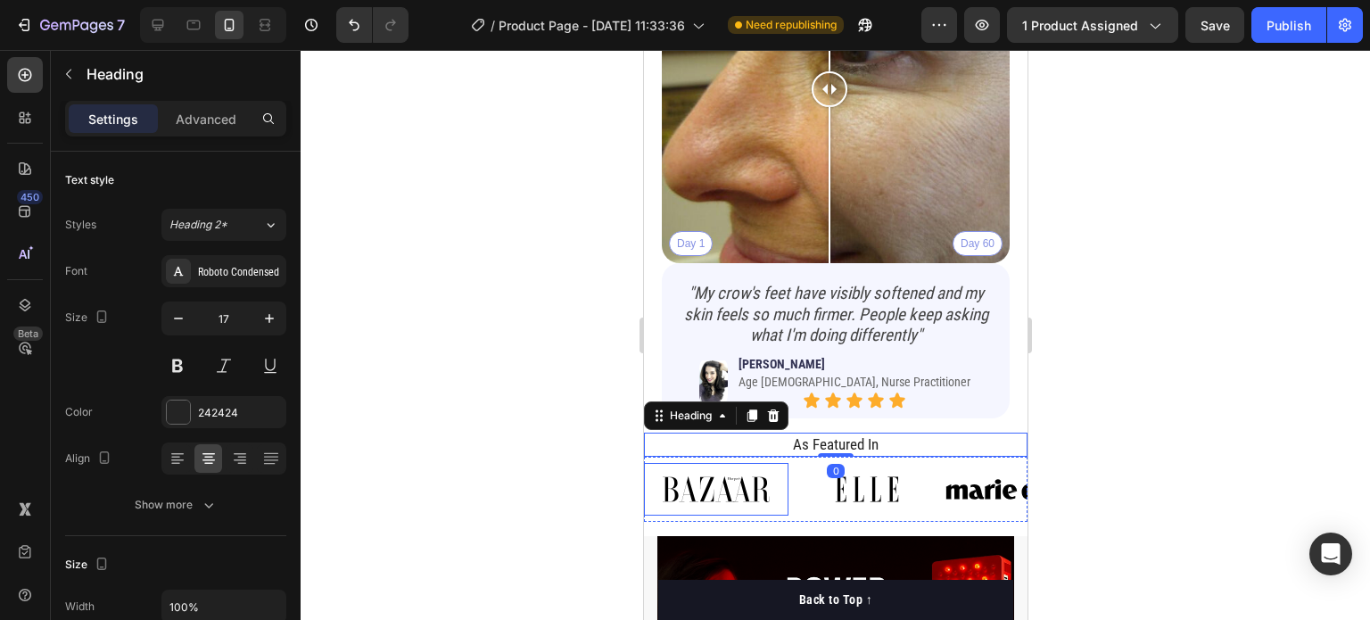
click at [657, 463] on img at bounding box center [715, 489] width 145 height 53
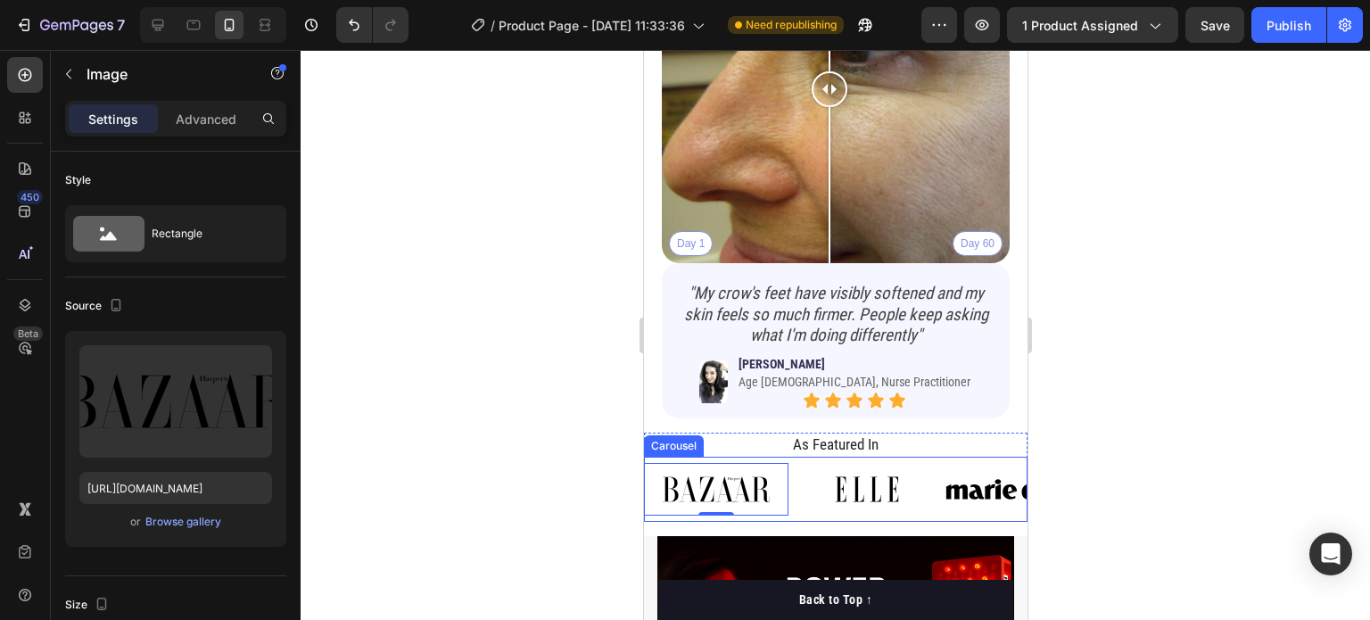
click at [665, 434] on div "As Featured In Heading Image 0 Image Image Image Image Image Image Image Carous…" at bounding box center [835, 477] width 384 height 89
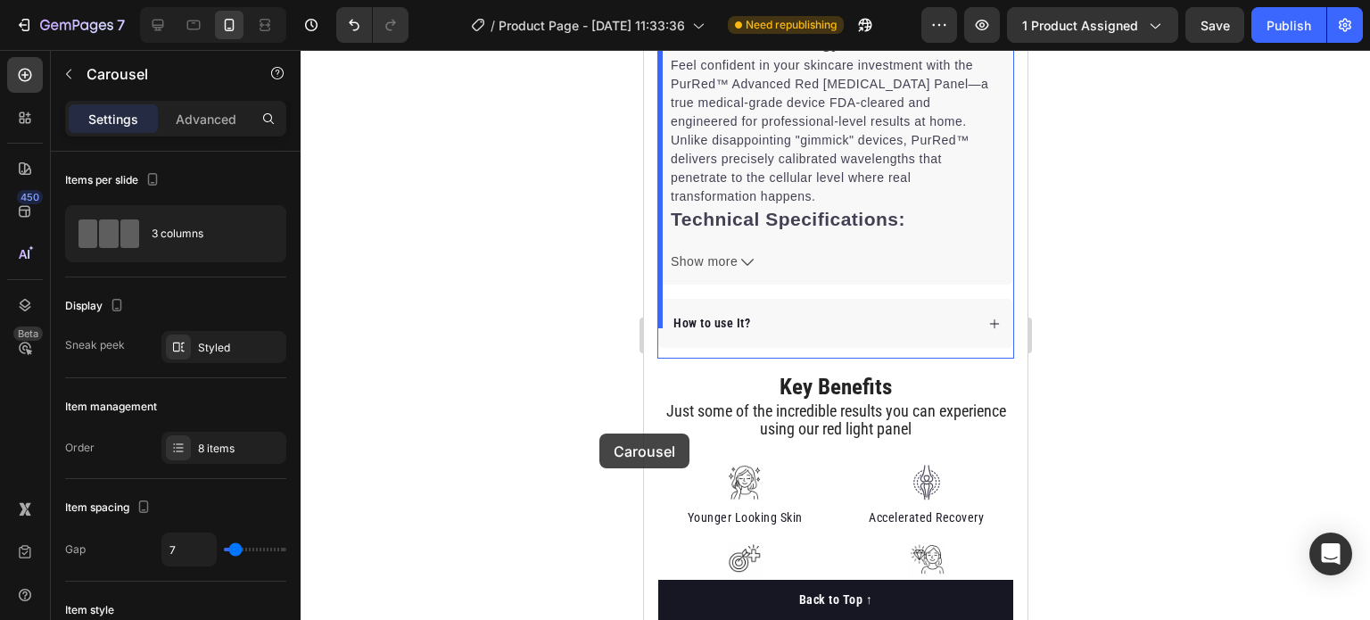
scroll to position [833, 0]
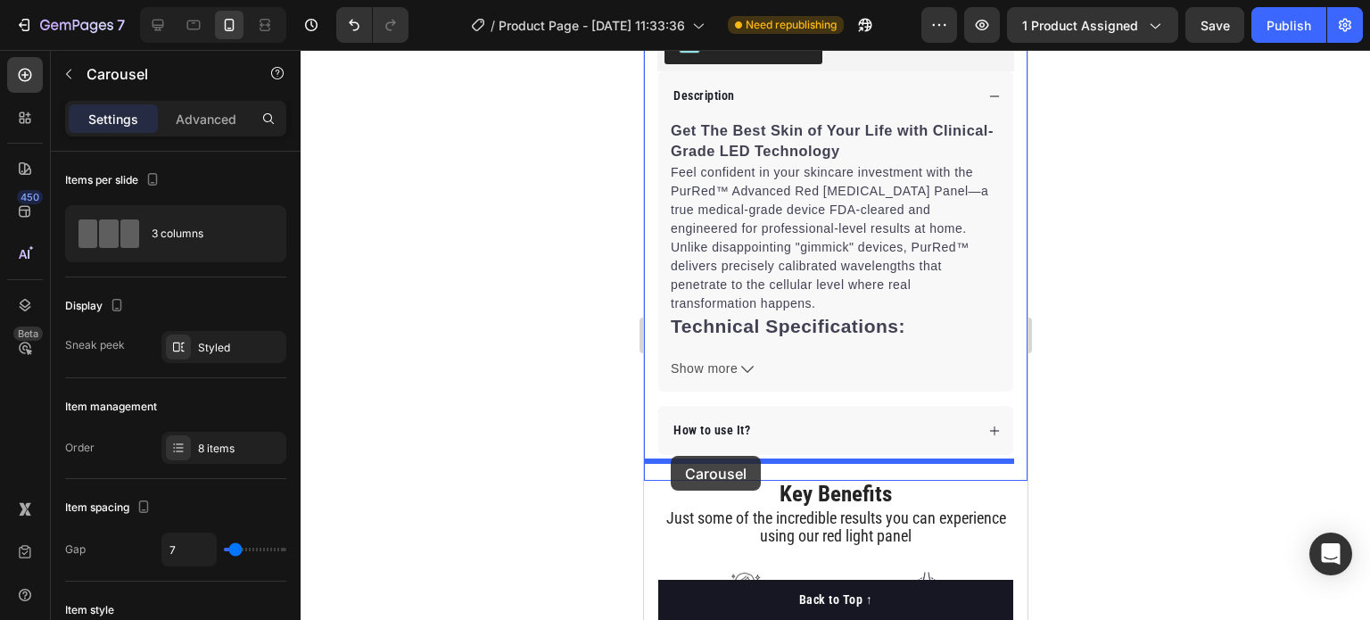
drag, startPoint x: 665, startPoint y: 423, endPoint x: 670, endPoint y: 456, distance: 33.3
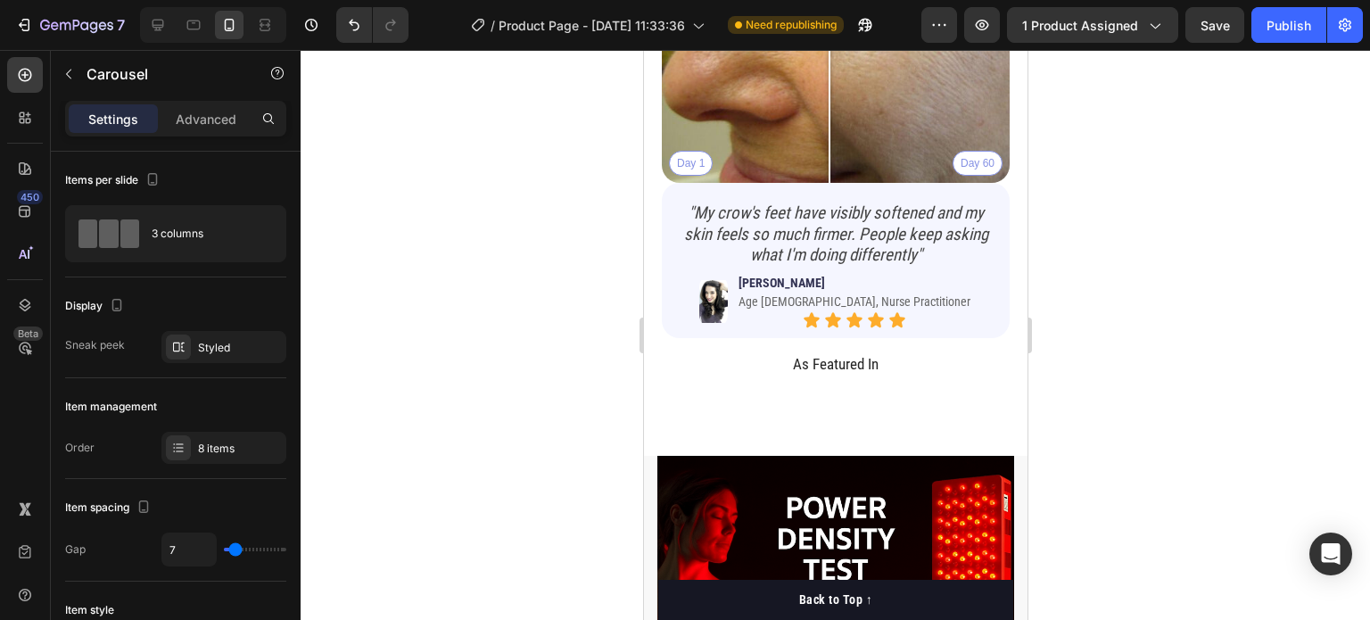
scroll to position [2482, 0]
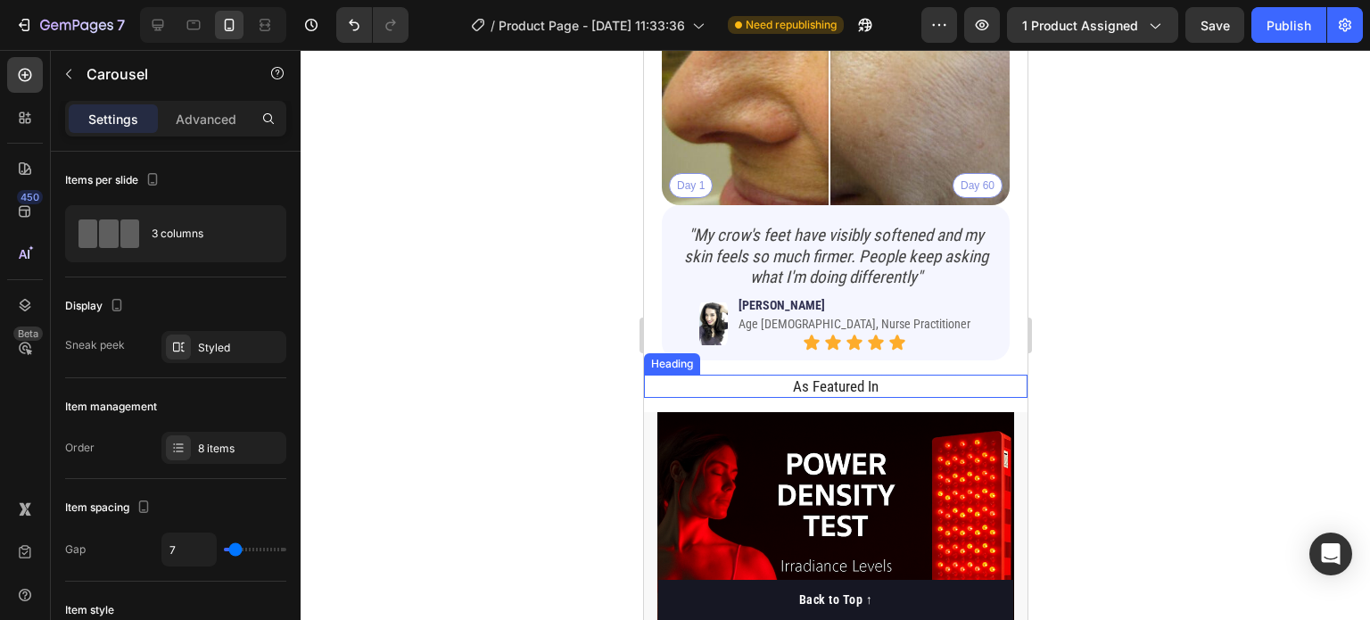
click at [724, 375] on h2 "As Featured In" at bounding box center [835, 386] width 357 height 23
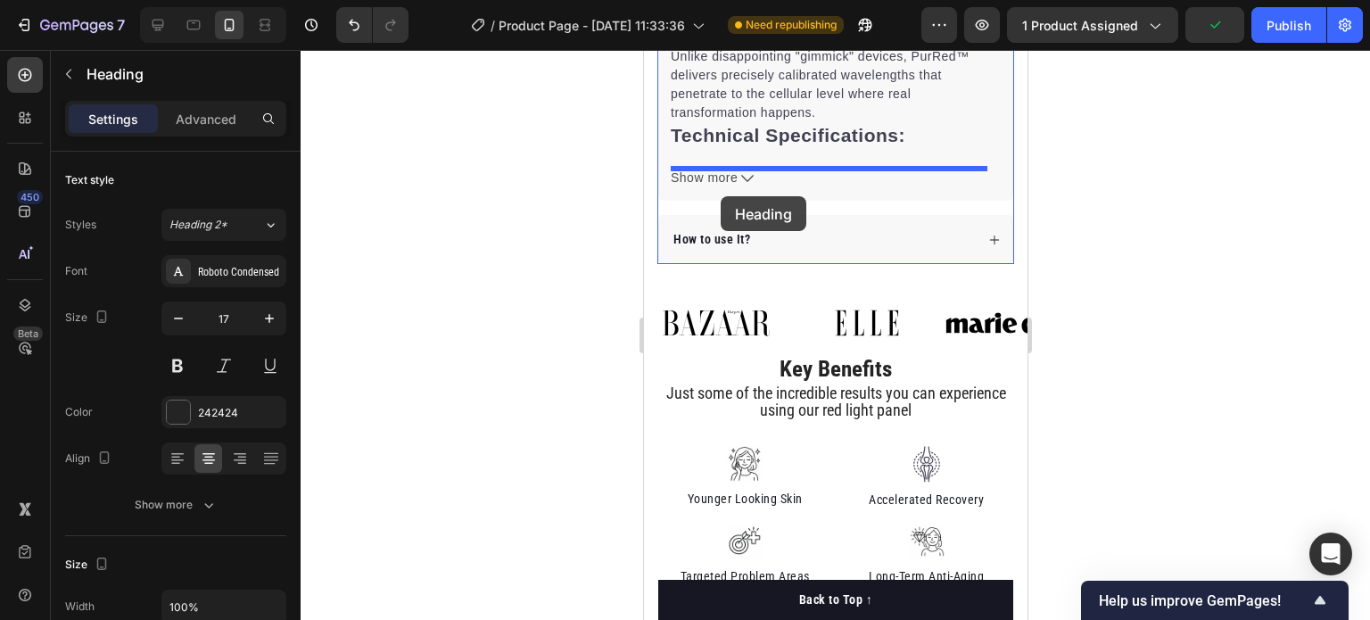
scroll to position [978, 0]
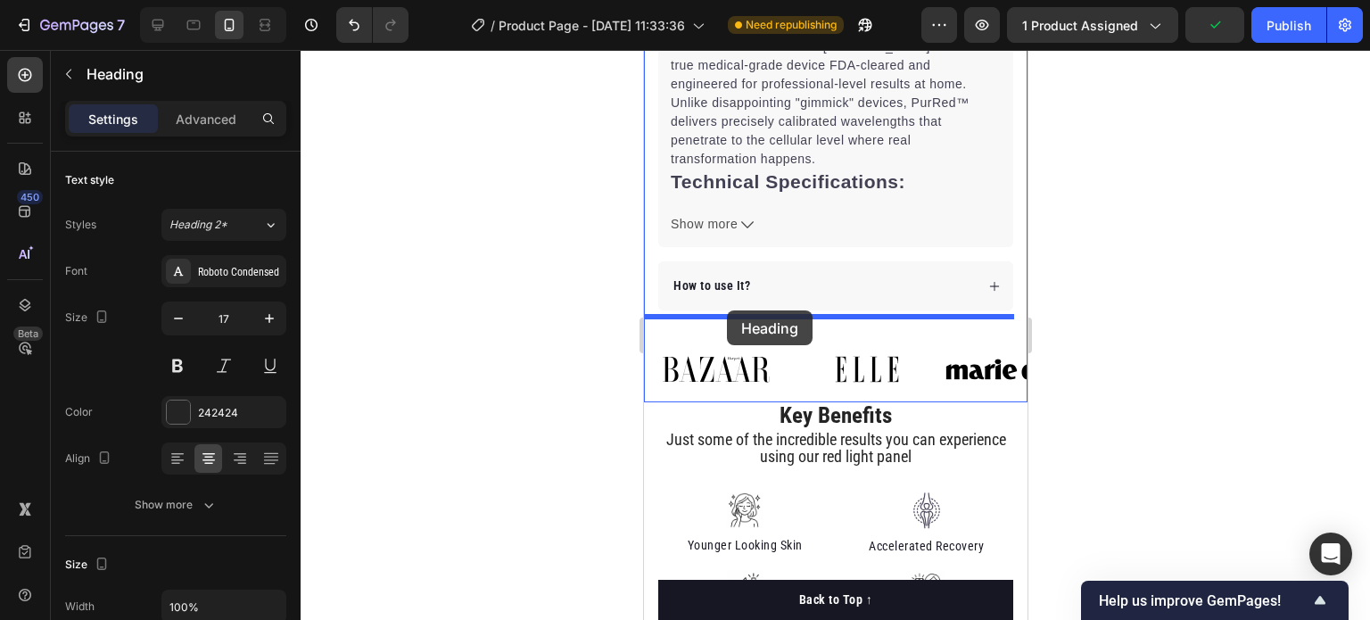
drag, startPoint x: 679, startPoint y: 368, endPoint x: 726, endPoint y: 310, distance: 74.1
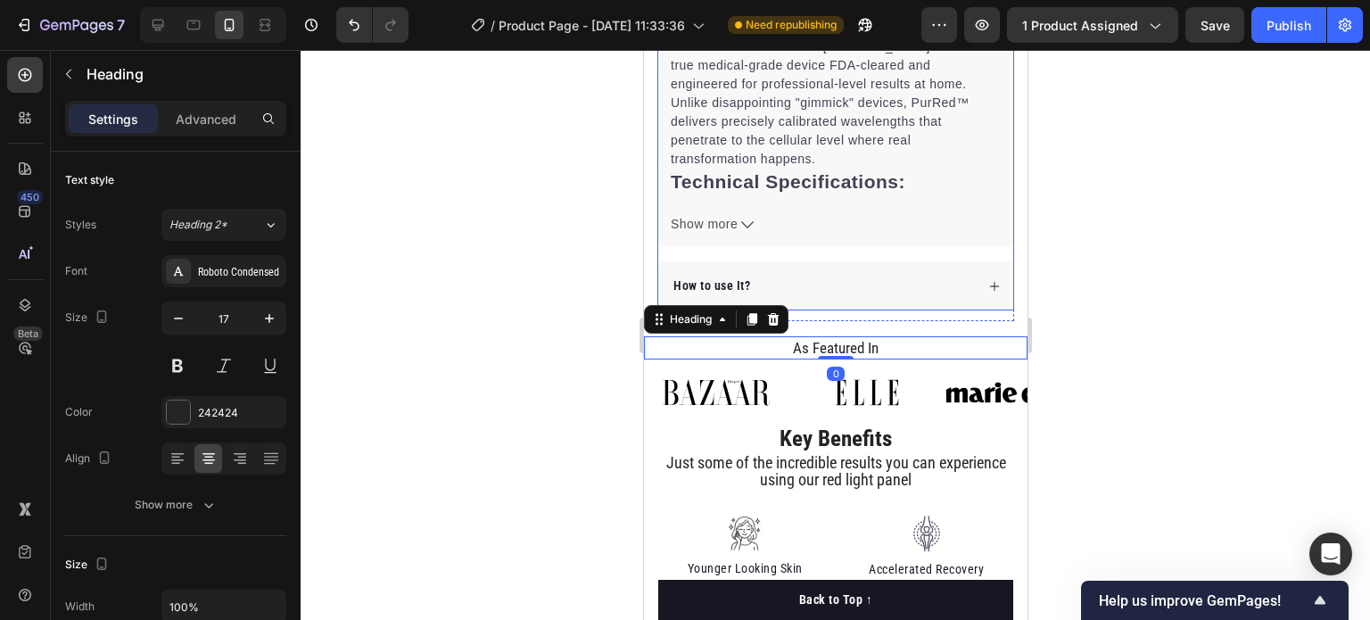
click at [1113, 265] on div at bounding box center [836, 335] width 1070 height 570
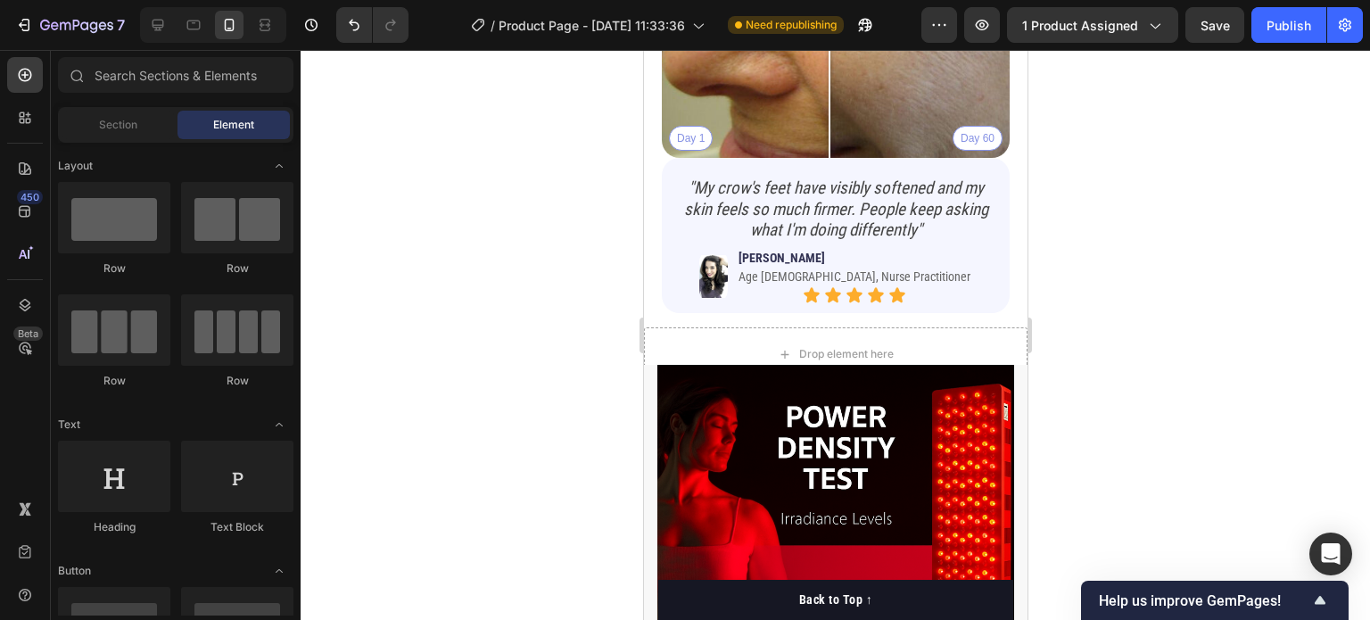
scroll to position [2584, 0]
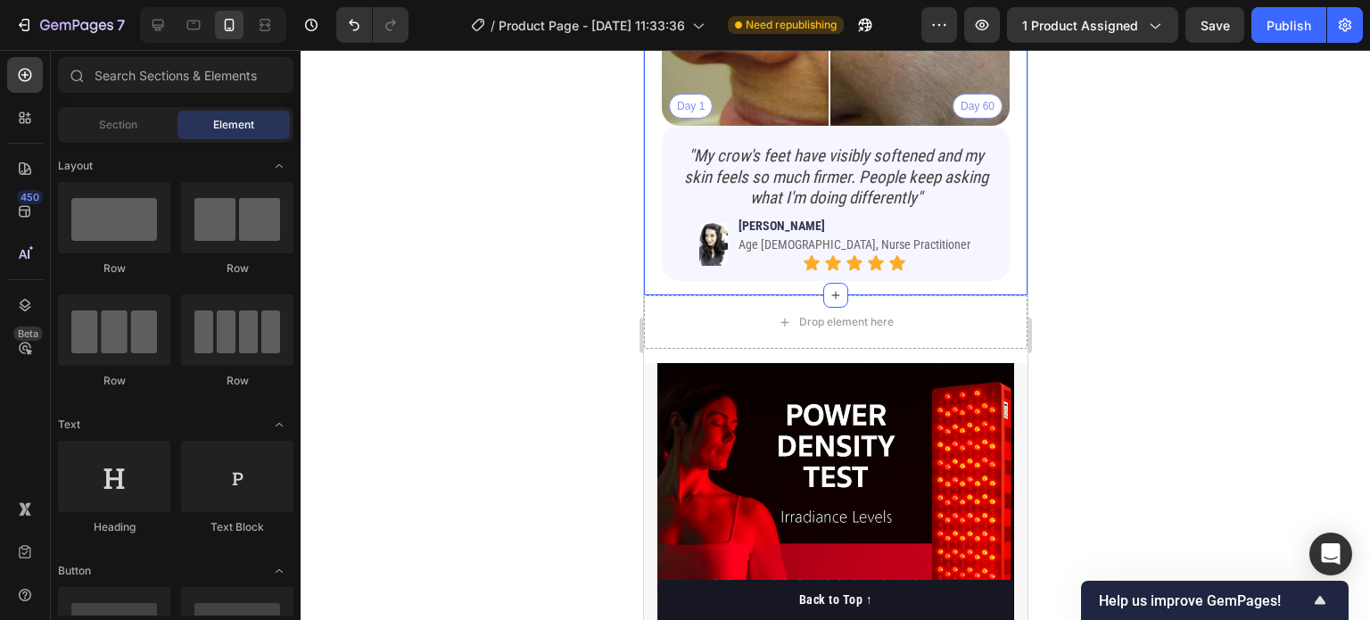
click at [743, 295] on div "Drop element here" at bounding box center [835, 322] width 384 height 54
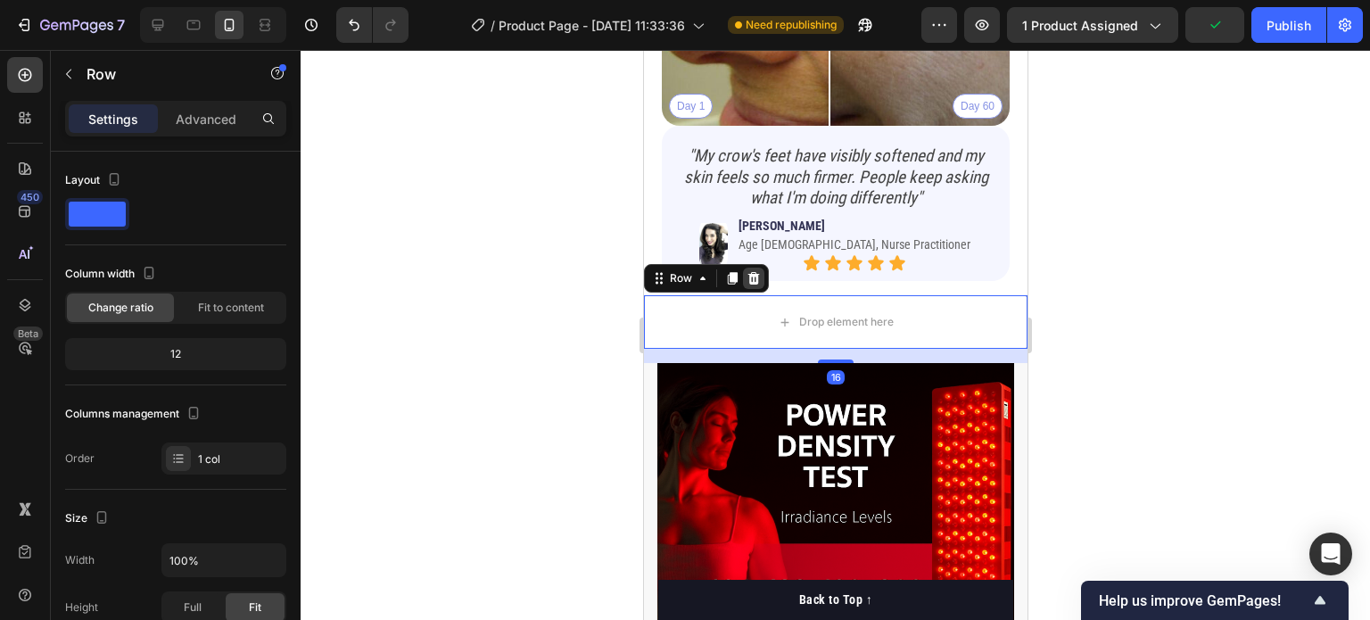
click at [759, 268] on div at bounding box center [752, 278] width 21 height 21
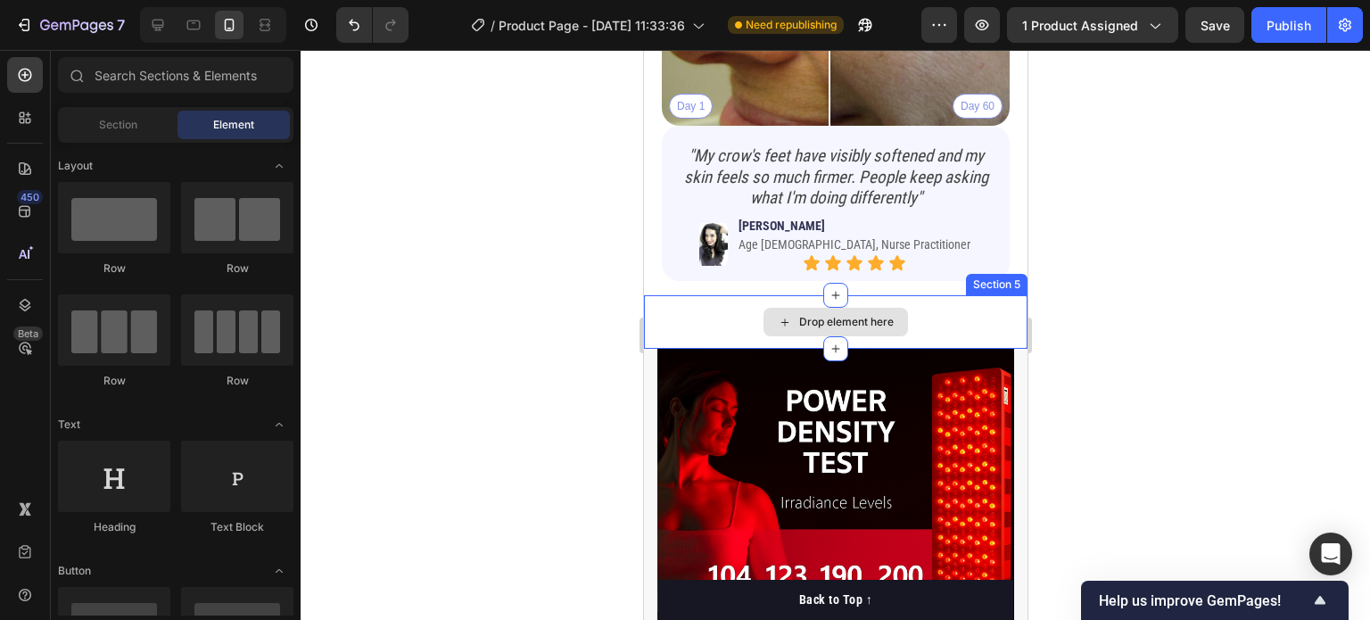
click at [715, 301] on div "Drop element here" at bounding box center [835, 322] width 384 height 54
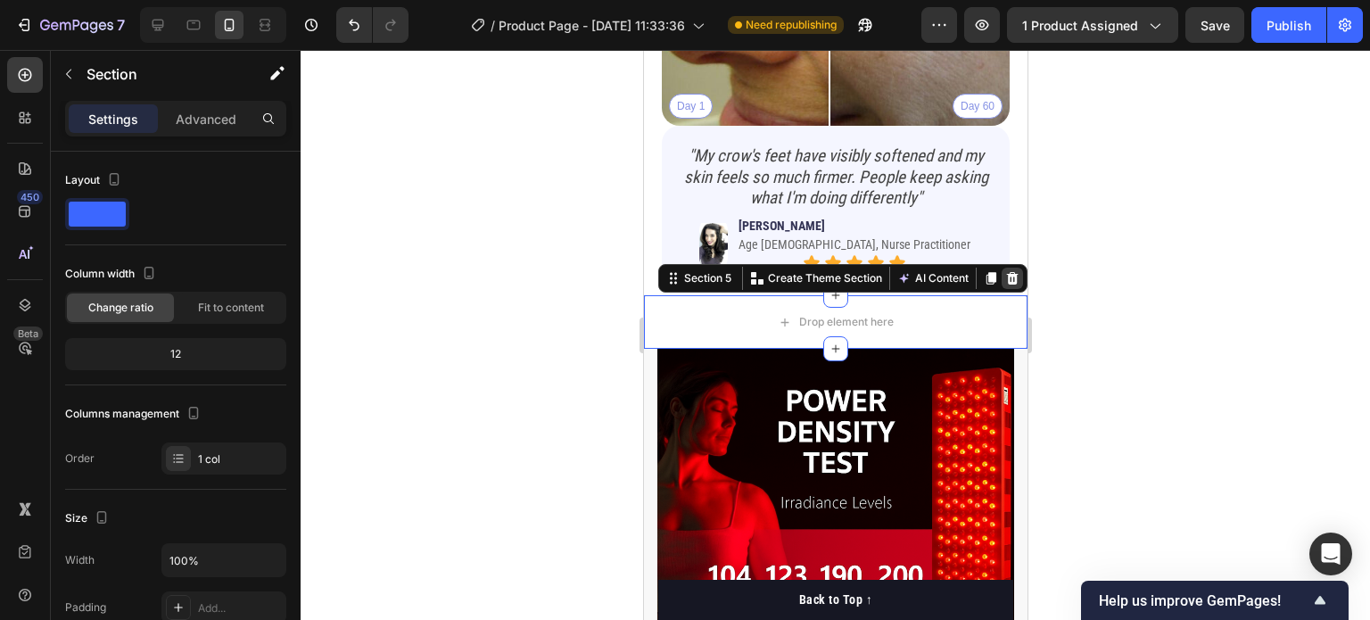
click at [1006, 272] on icon at bounding box center [1012, 278] width 12 height 12
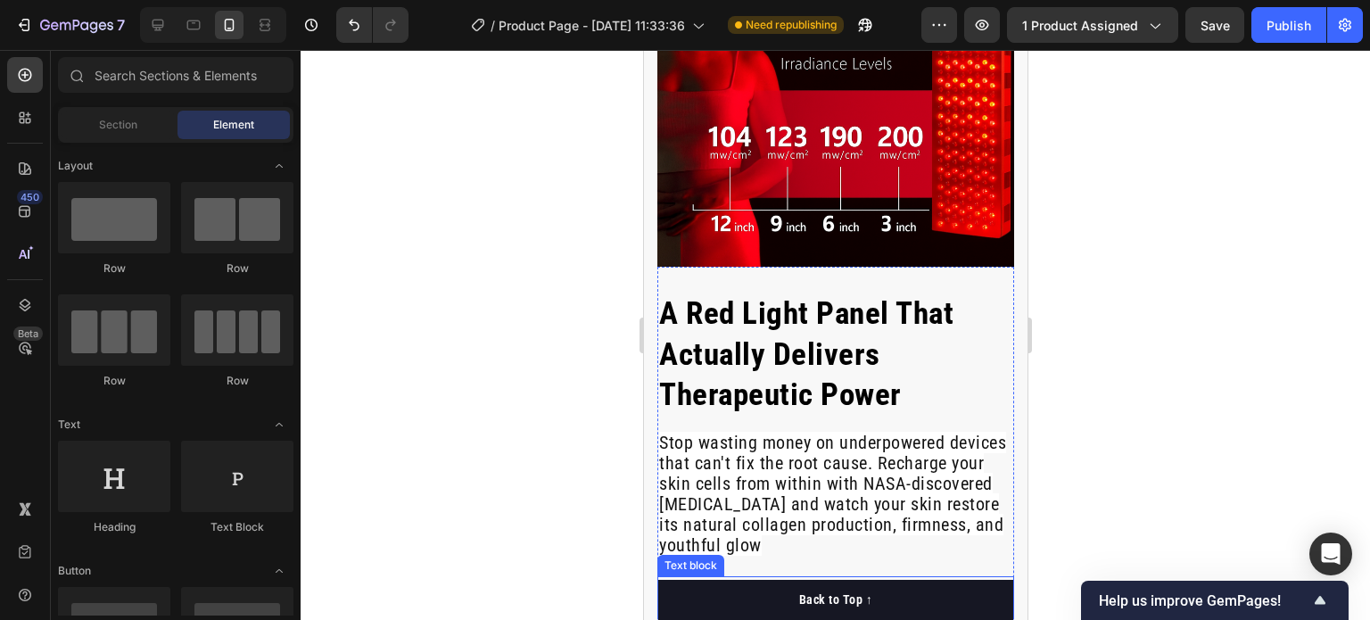
scroll to position [2875, 0]
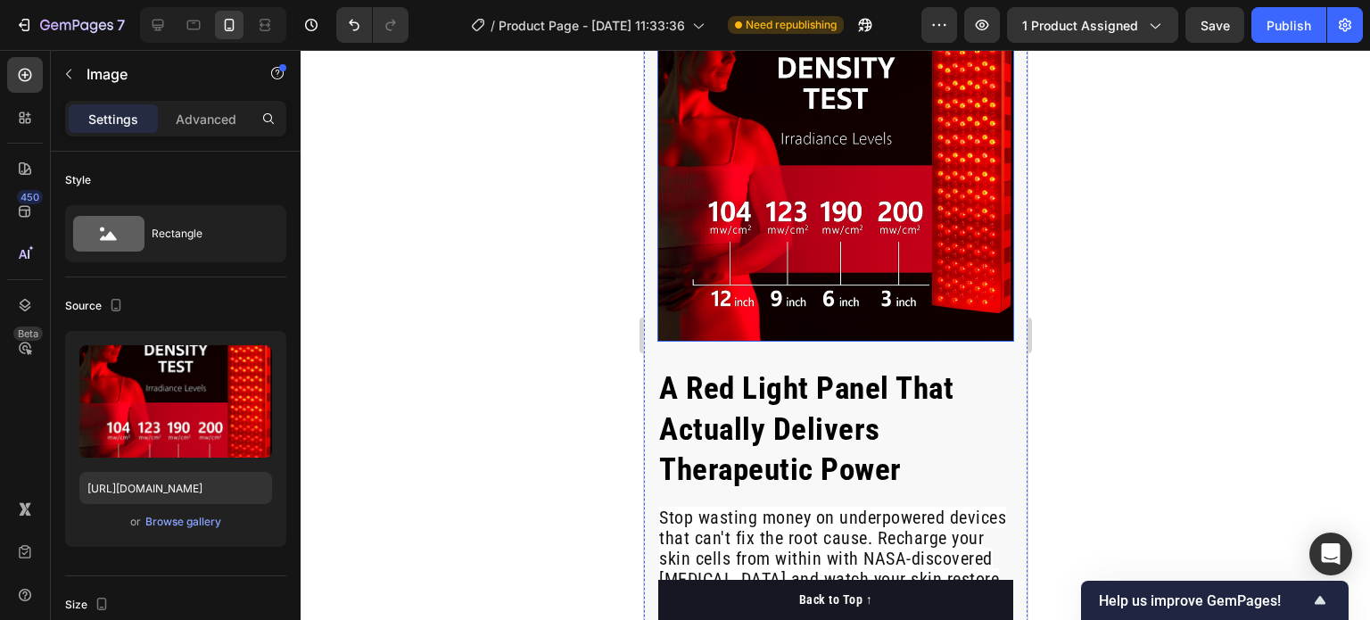
click at [739, 251] on img at bounding box center [835, 163] width 357 height 357
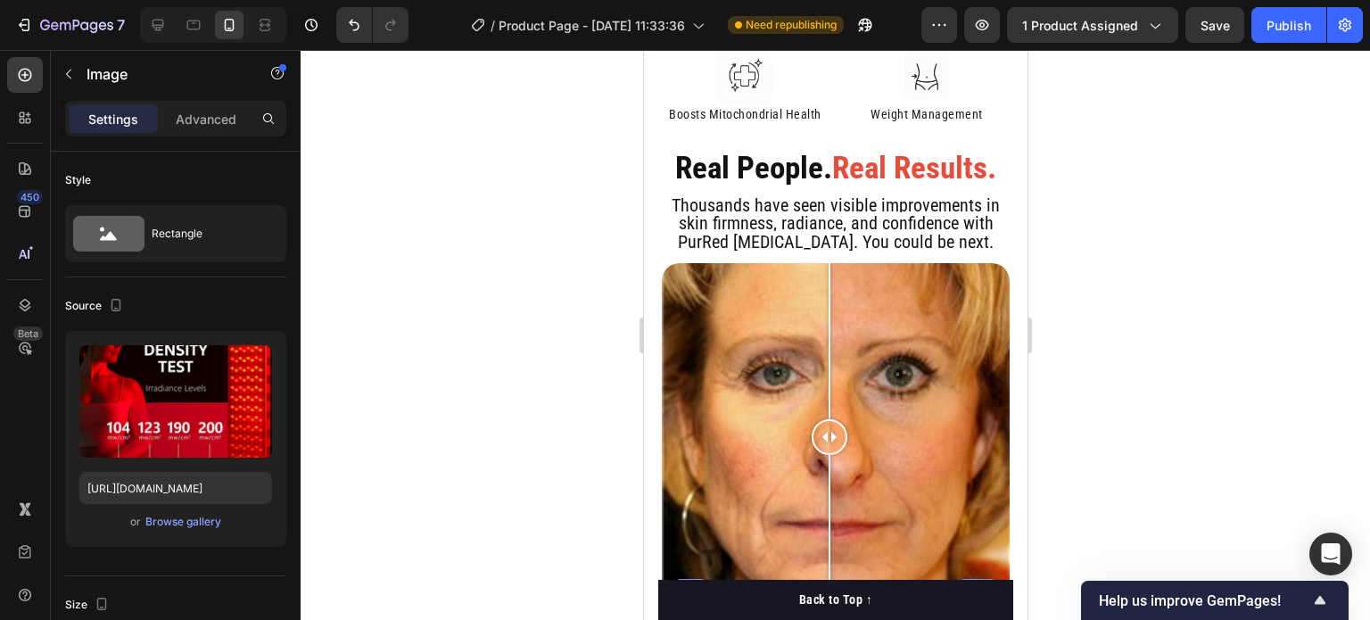
scroll to position [1572, 0]
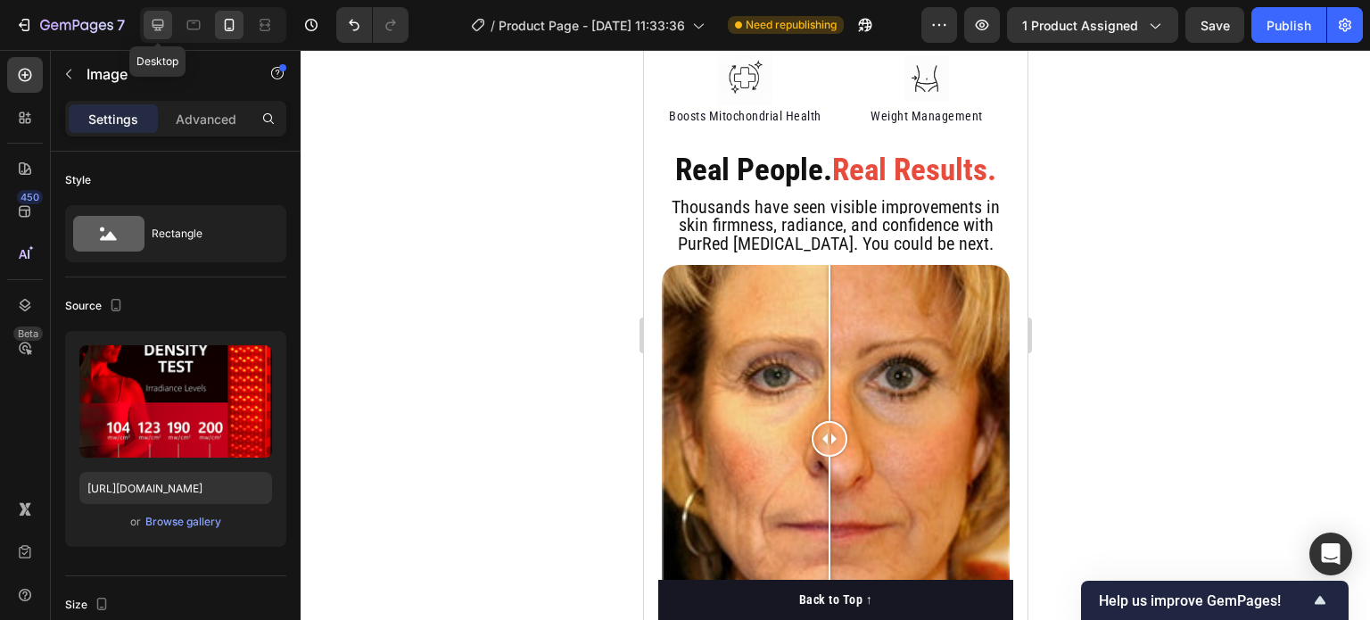
click at [164, 17] on icon at bounding box center [158, 25] width 18 height 18
type input "100"
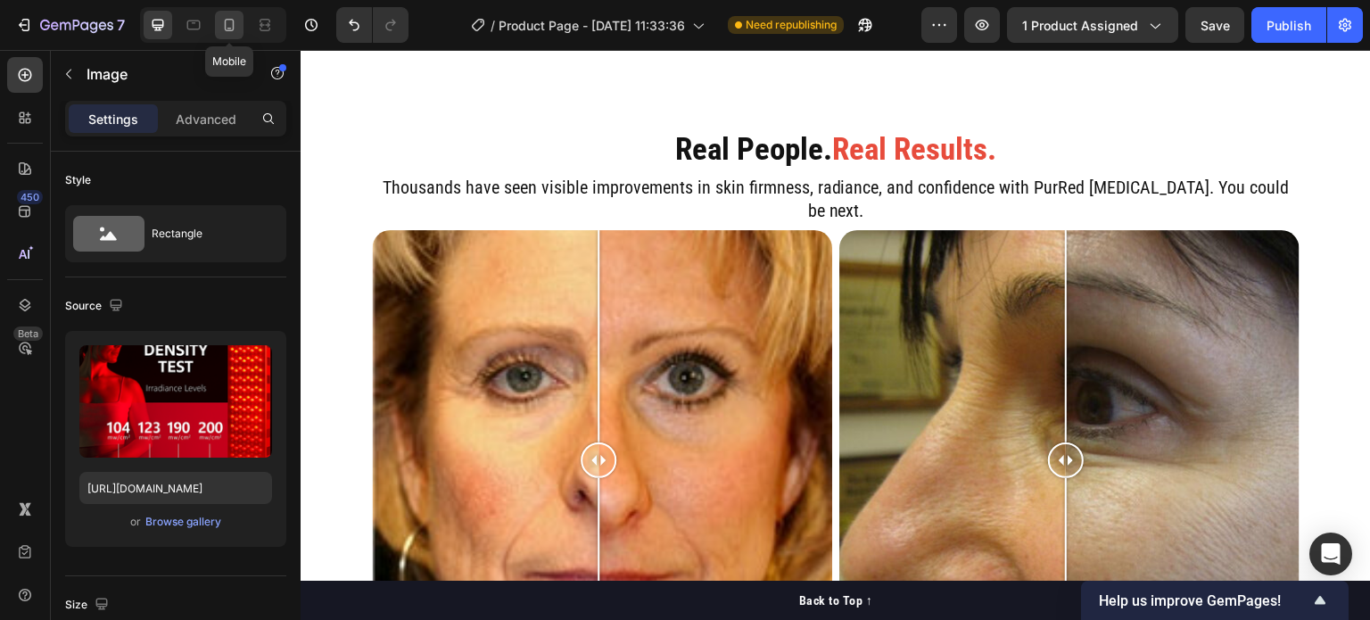
click at [227, 27] on icon at bounding box center [229, 25] width 18 height 18
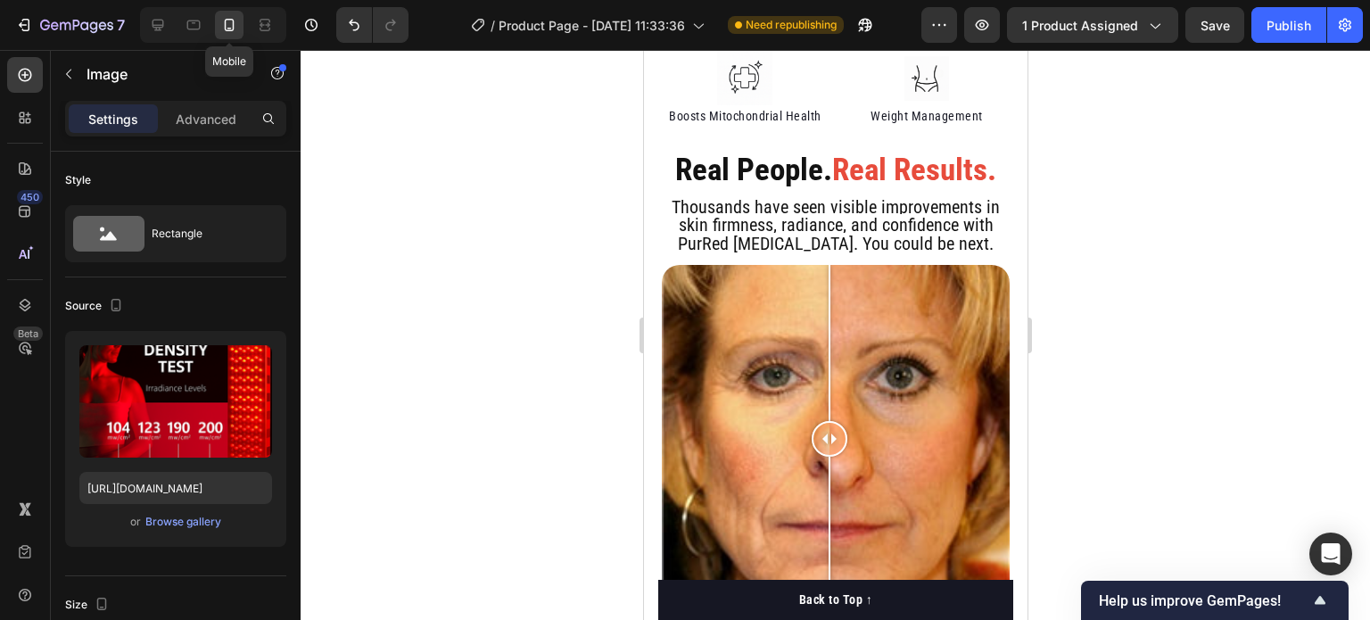
scroll to position [1571, 0]
